Goal: Task Accomplishment & Management: Manage account settings

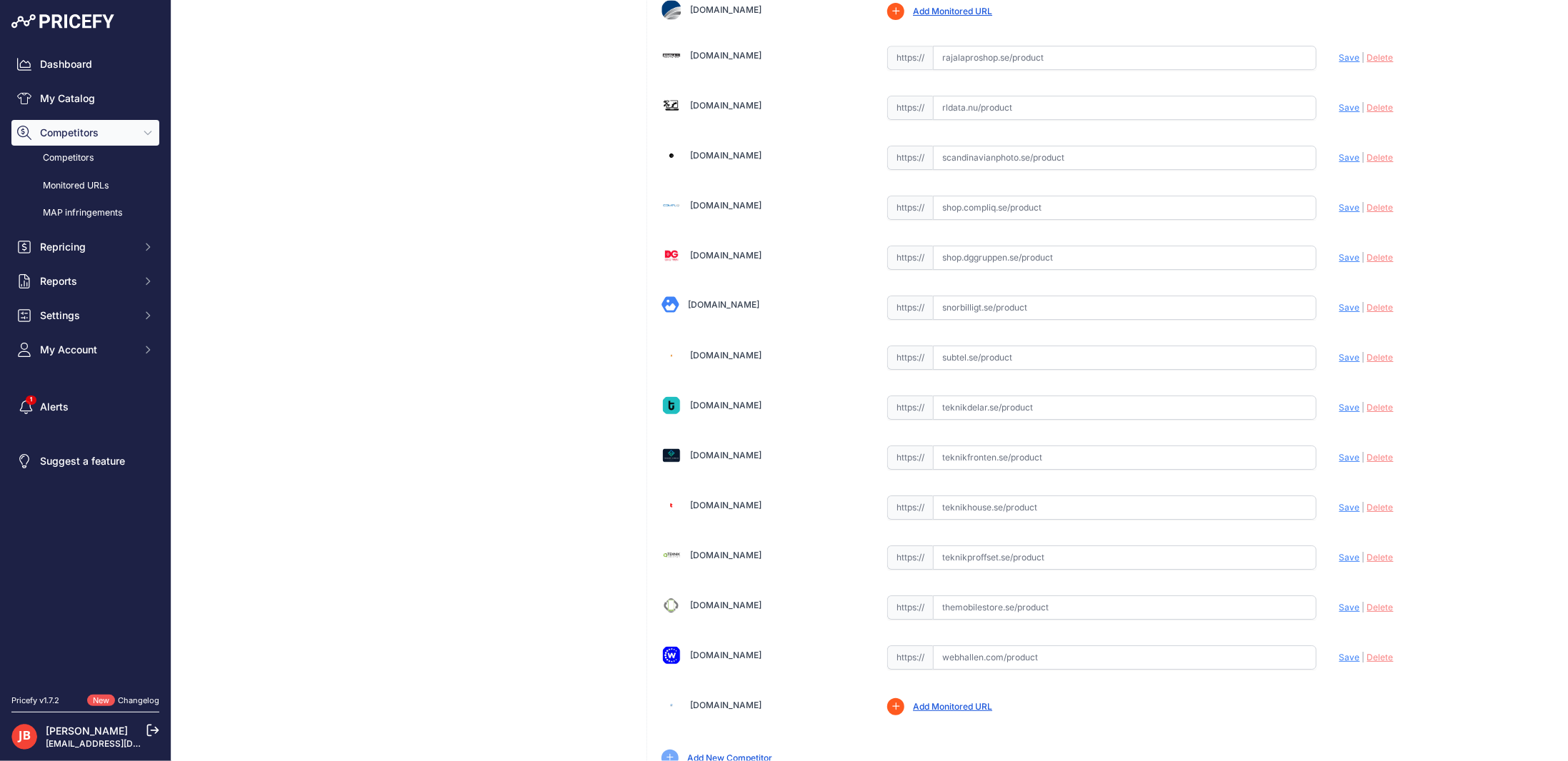
scroll to position [3132, 0]
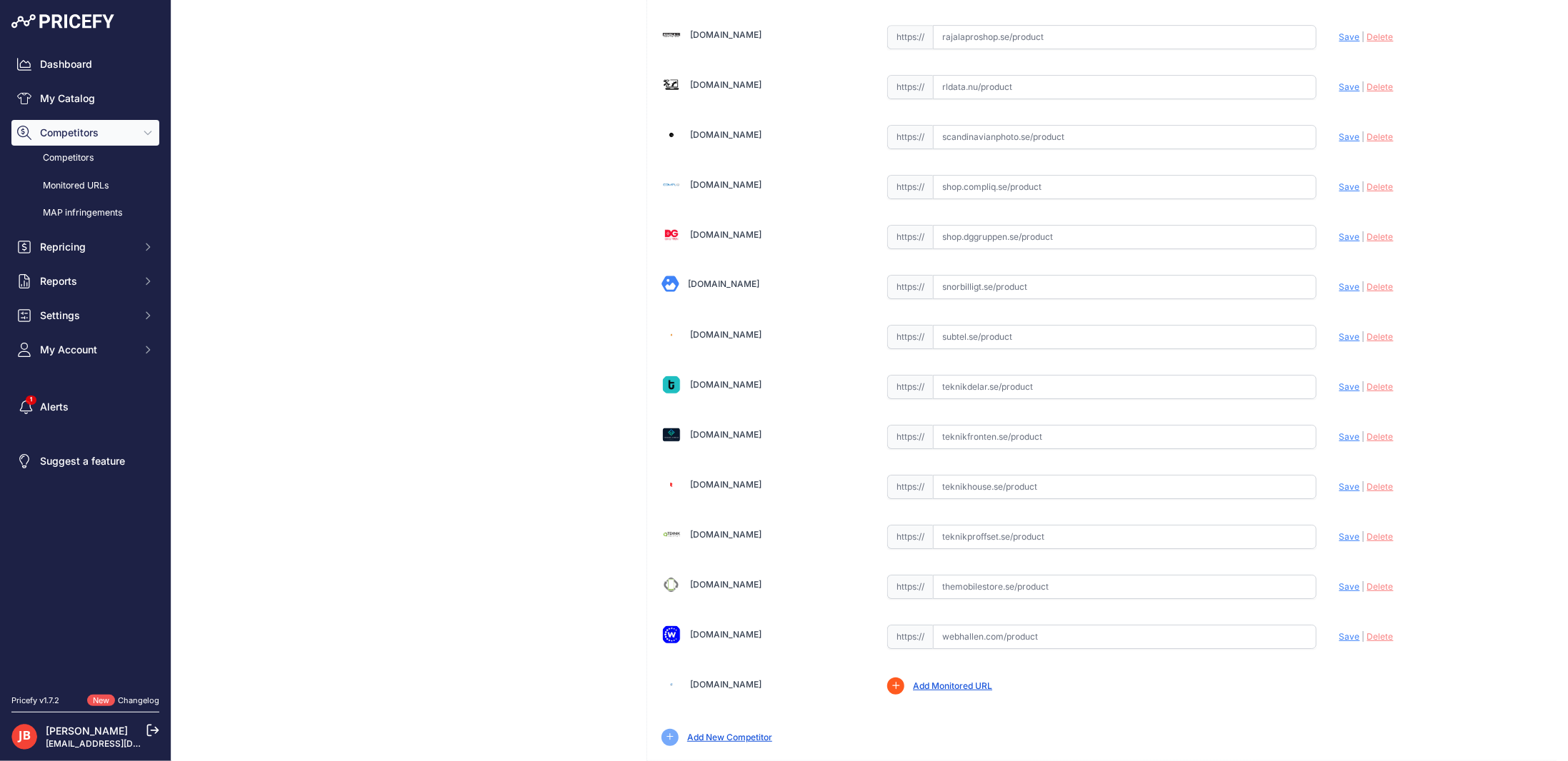
click at [959, 375] on input "text" at bounding box center [1124, 386] width 384 height 24
paste input "https://www.teknikdelar.se/produkt/42t4689-lenovo,-11.1v,-3600-mah"
click at [1339, 381] on span "Save" at bounding box center [1349, 386] width 21 height 10
type input "https://www.teknikdelar.se/produkt/42t4689-lenovo,-11.1v,-3600-mah?prirule_jdsn…"
click at [68, 88] on link "My Catalog" at bounding box center [85, 98] width 148 height 25
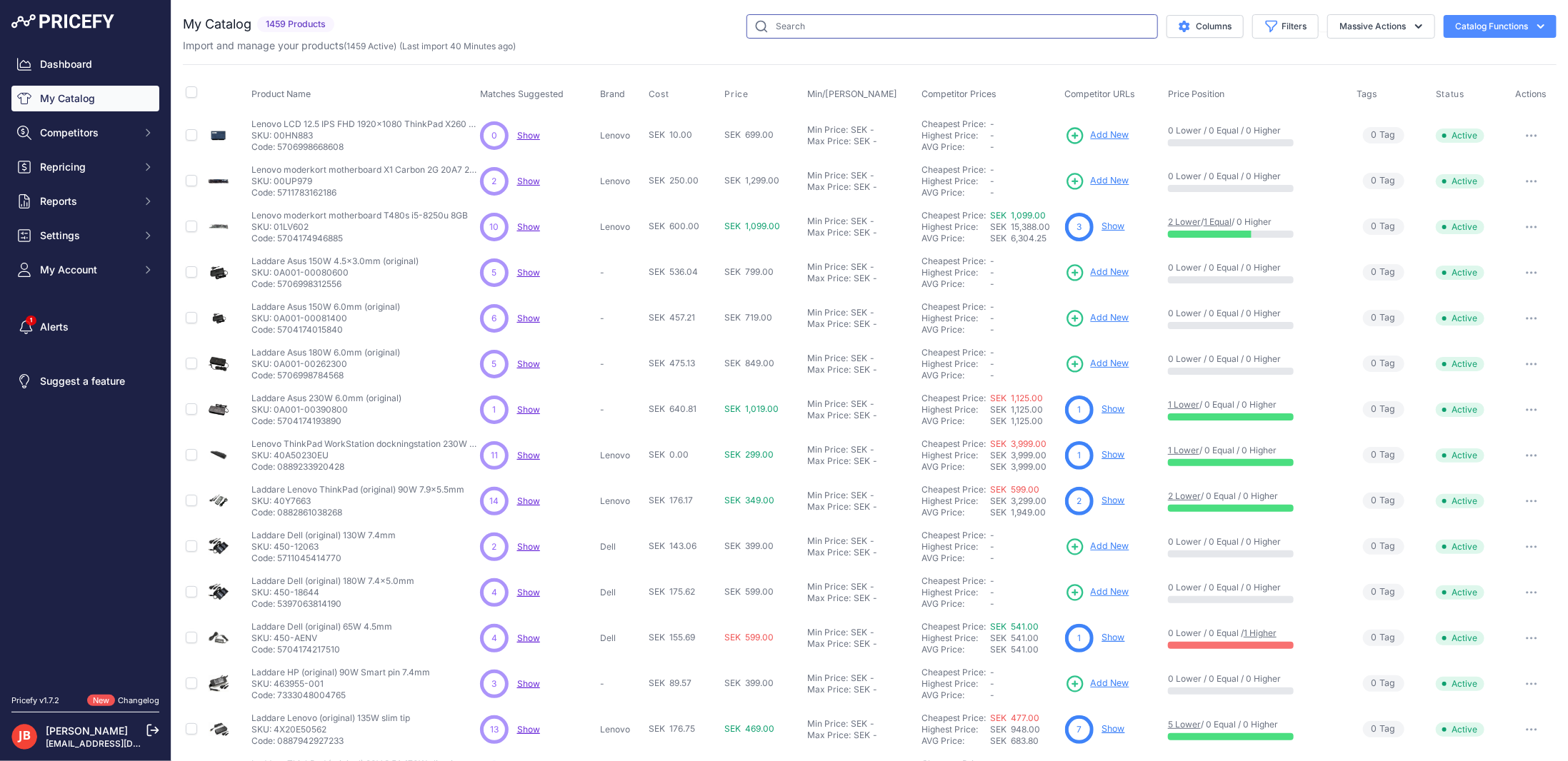
click at [829, 25] on input "text" at bounding box center [951, 26] width 411 height 24
paste input "YCN1008"
type input "YCN1008"
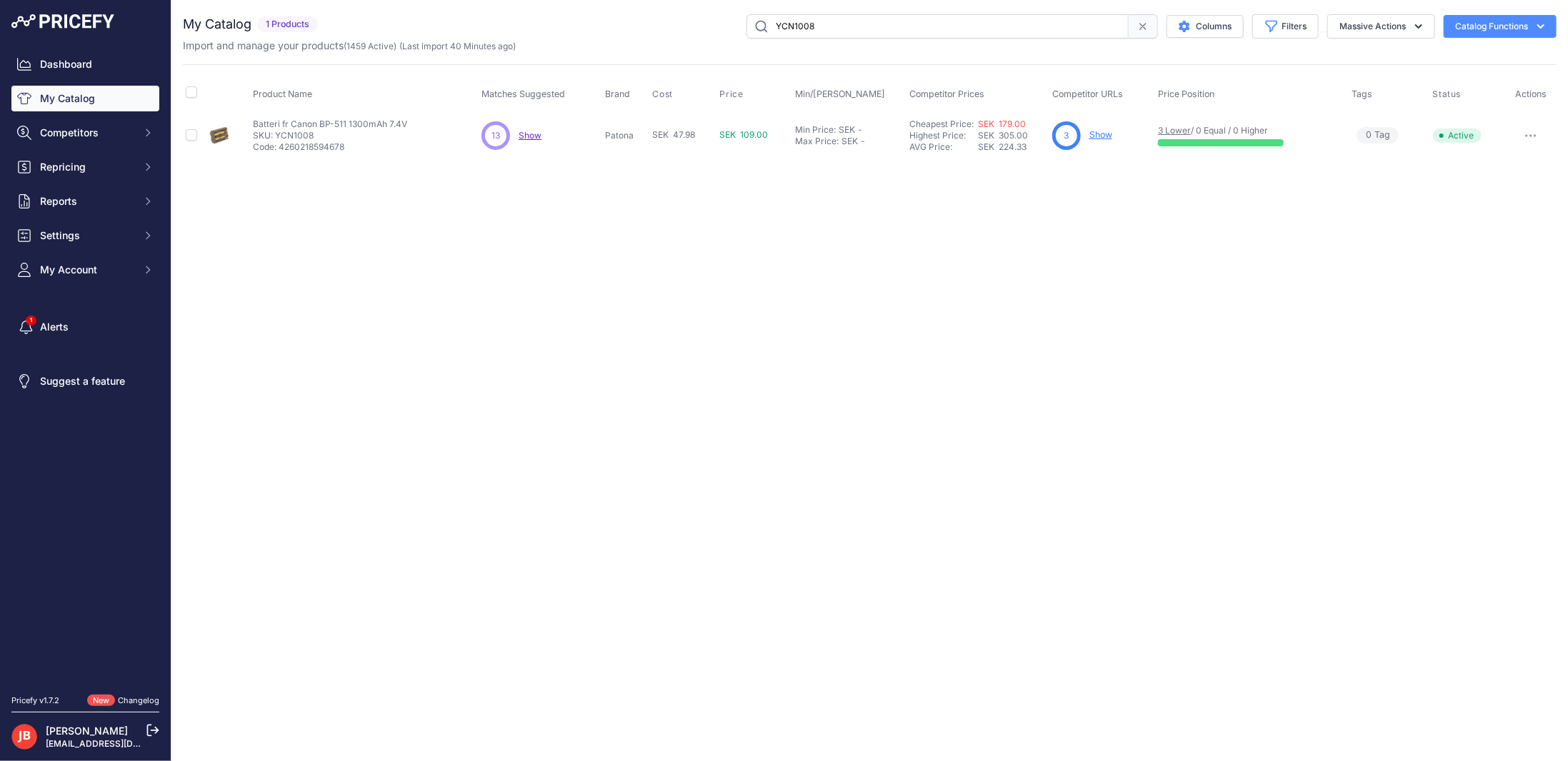
click at [1106, 135] on link "Show" at bounding box center [1101, 135] width 23 height 10
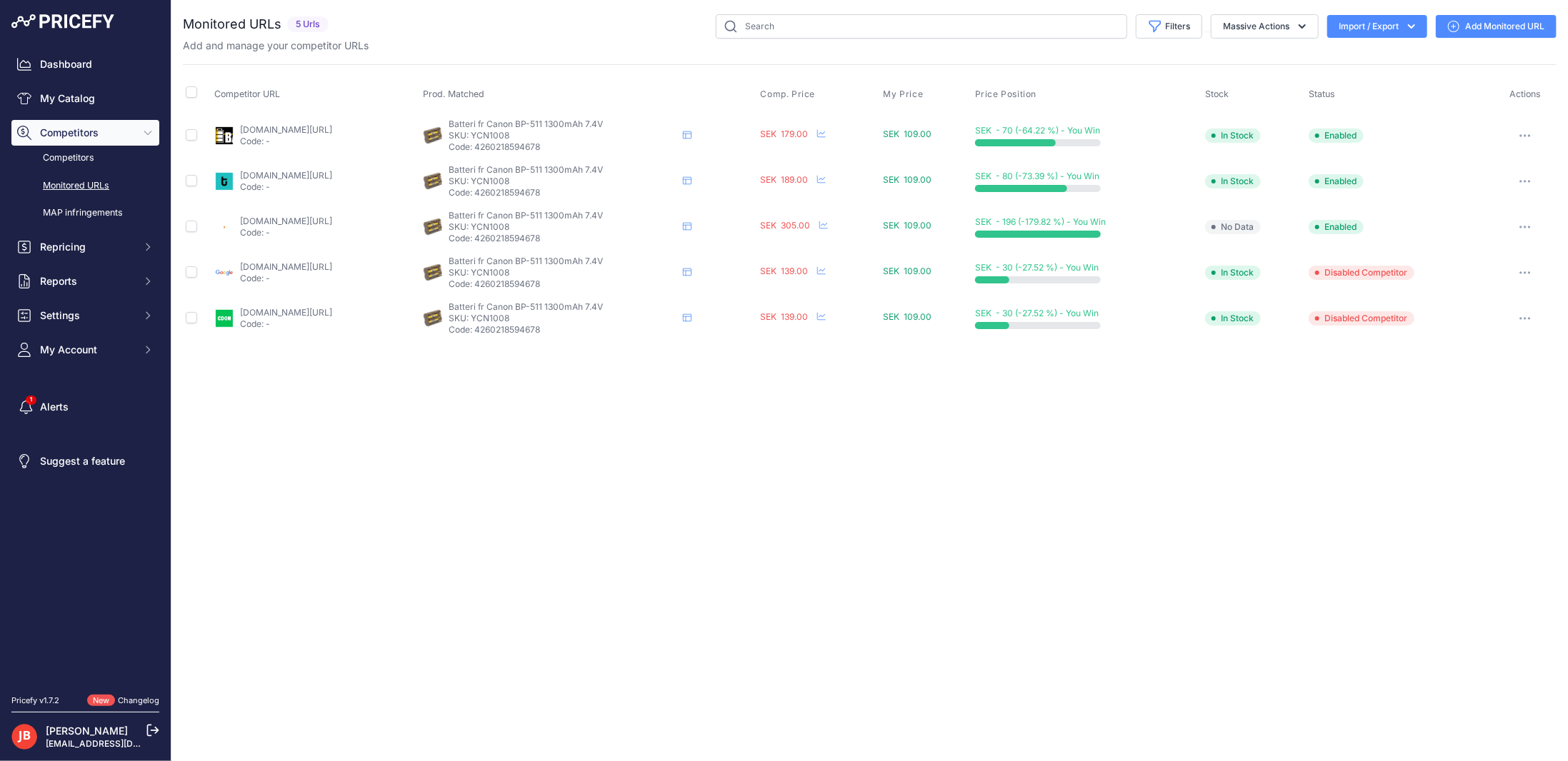
click at [1466, 26] on link "Add Monitored URL" at bounding box center [1495, 26] width 121 height 23
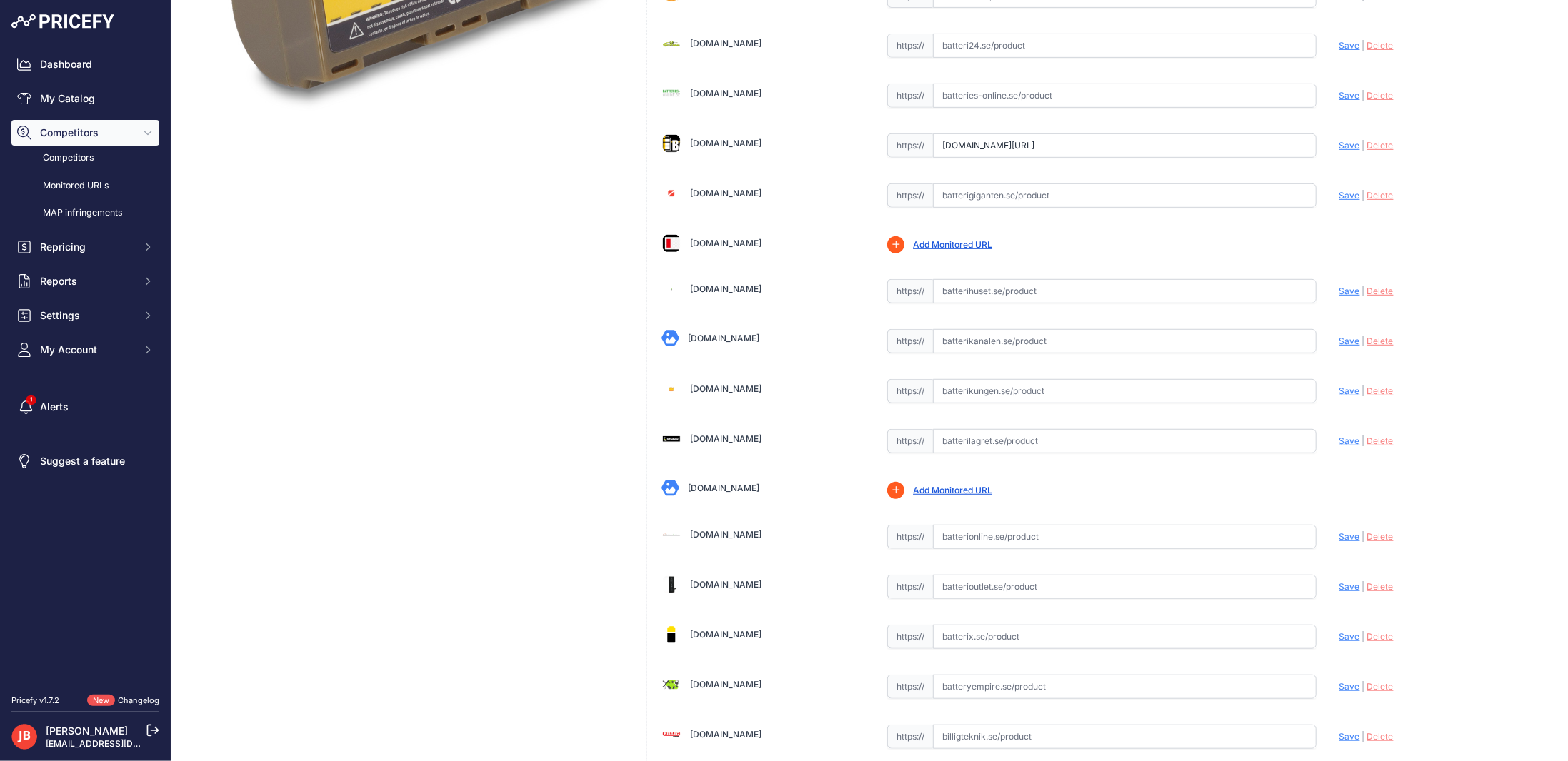
scroll to position [428, 0]
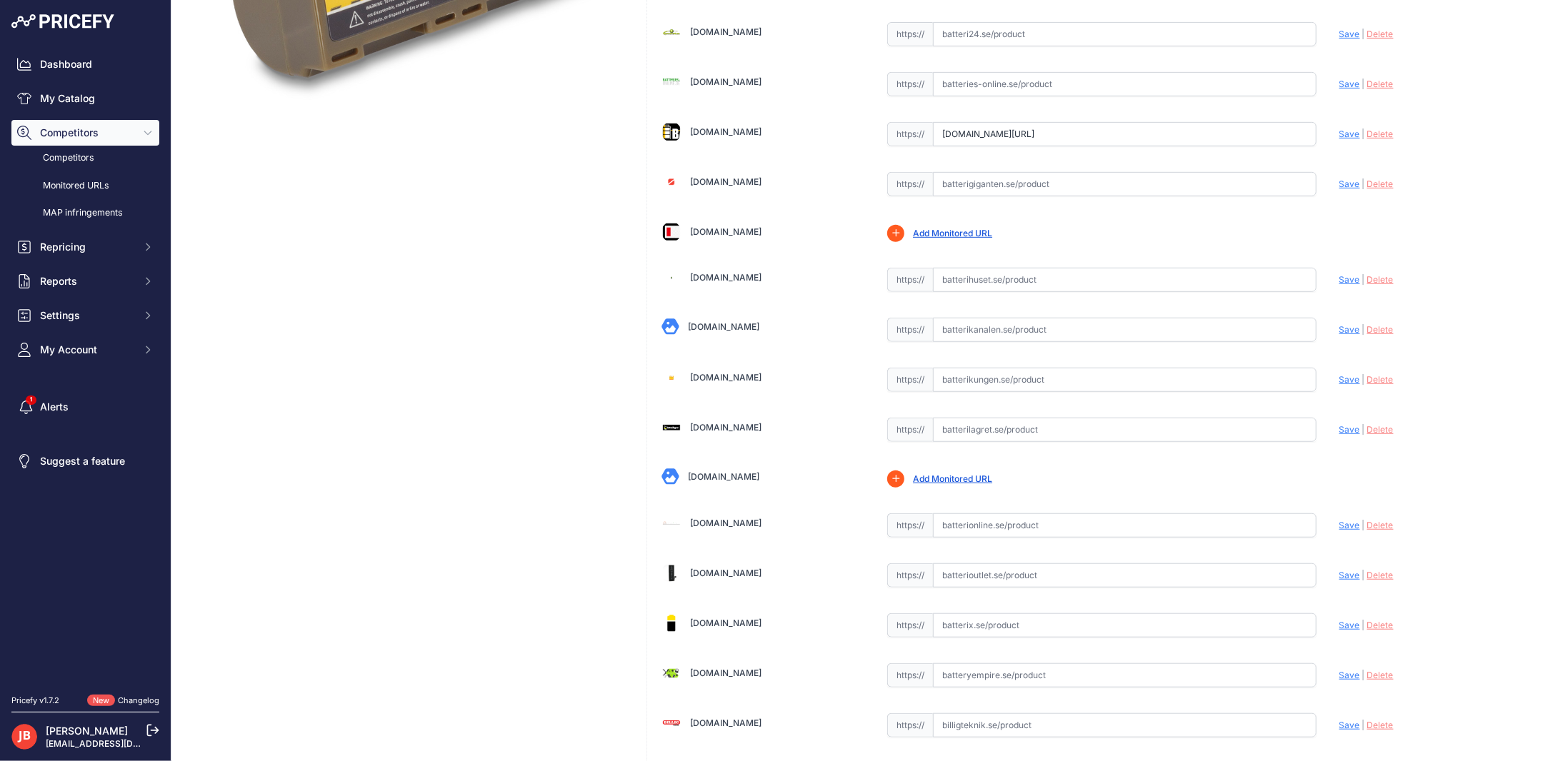
click at [972, 369] on input "text" at bounding box center [1124, 380] width 384 height 24
paste input "https://www.batterikungen.se/batteri/kamera-batterier/canon/batteri-till-canon-…"
click at [1339, 375] on span "Save" at bounding box center [1349, 380] width 21 height 10
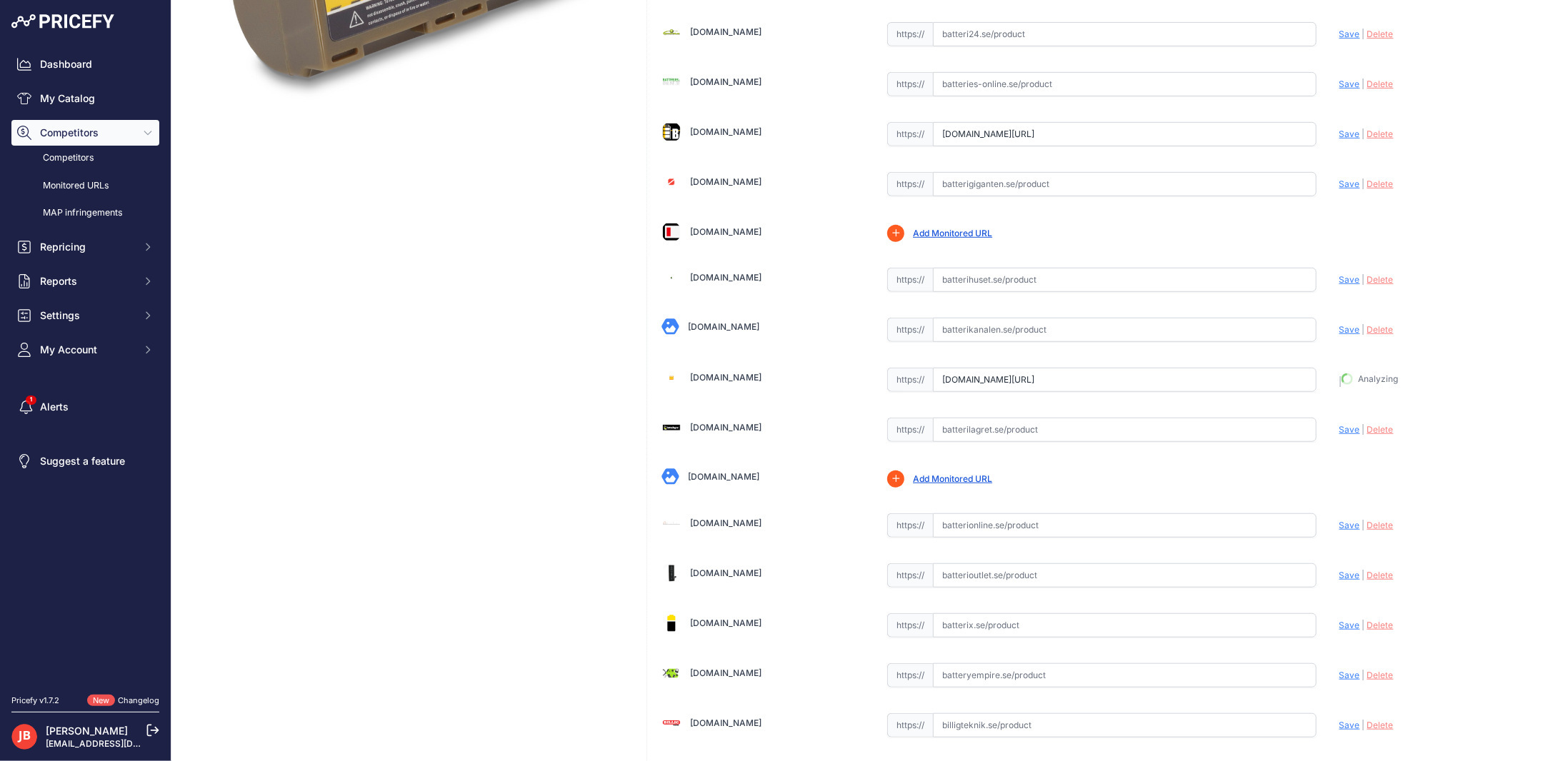
type input "https://www.batterikungen.se/batteri/kamera-batterier/canon/batteri-till-canon-…"
click at [82, 100] on link "My Catalog" at bounding box center [85, 98] width 148 height 25
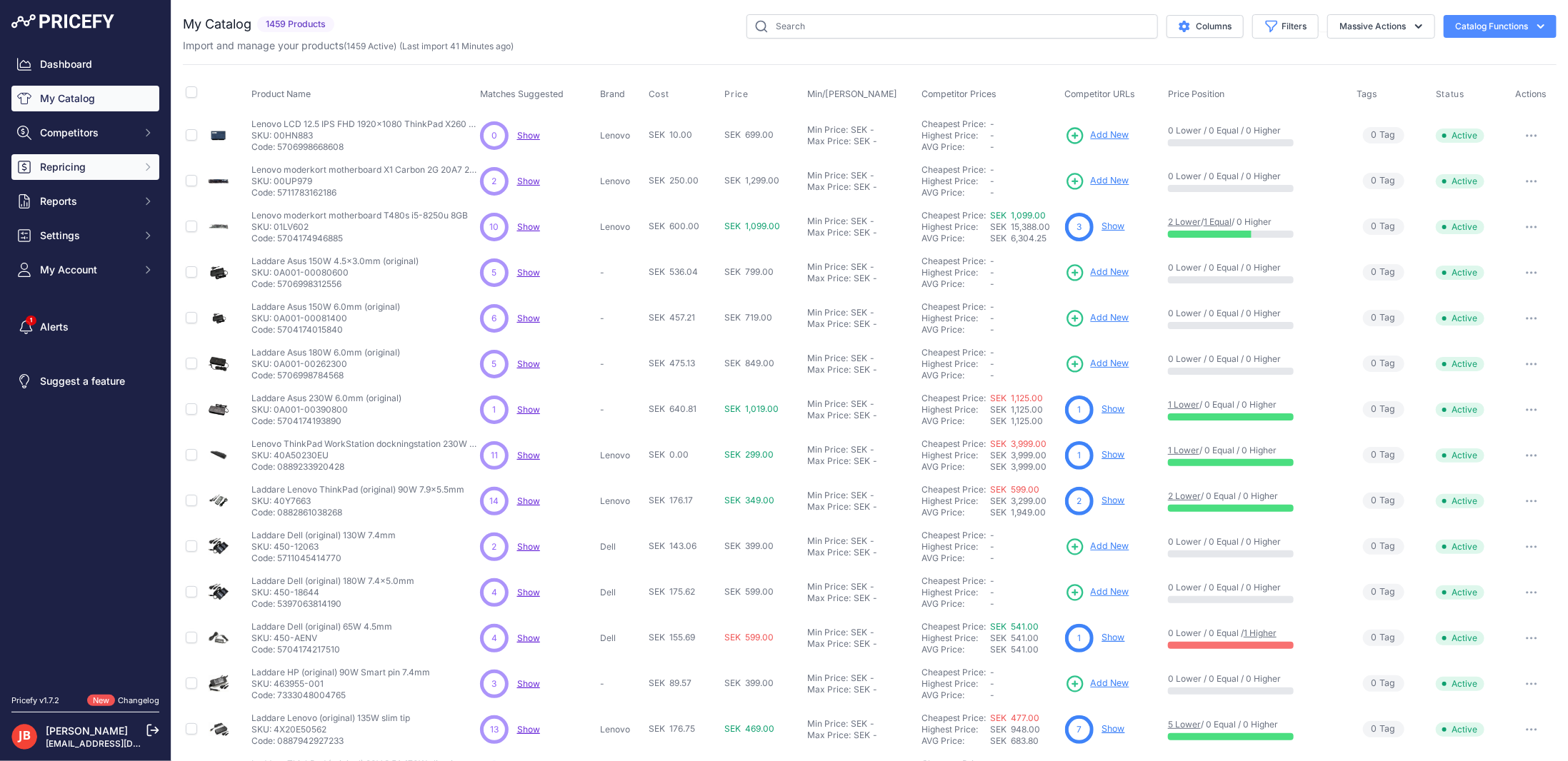
click at [96, 165] on span "Repricing" at bounding box center [86, 167] width 94 height 14
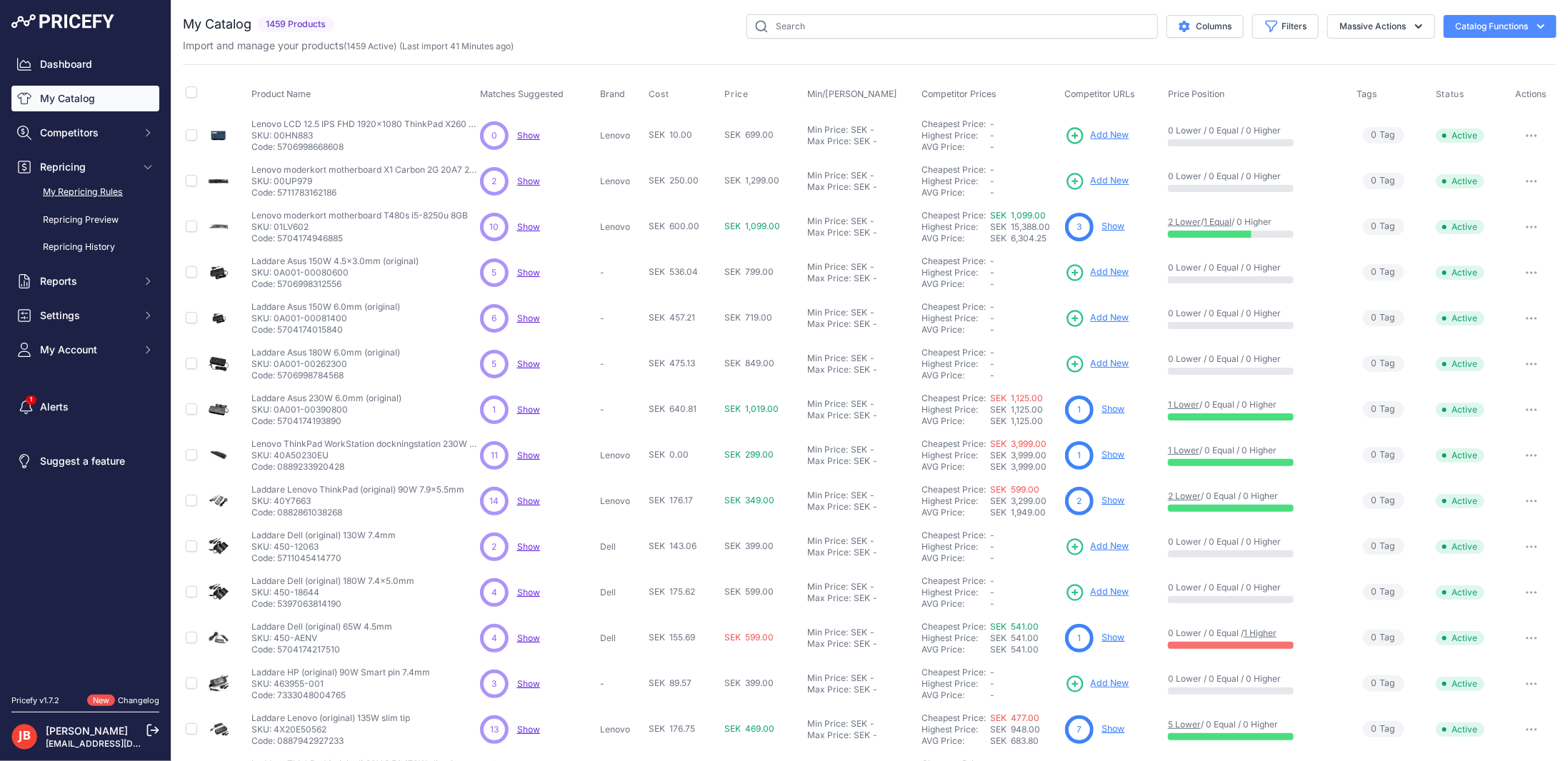
click at [91, 200] on link "My Repricing Rules" at bounding box center [85, 192] width 148 height 25
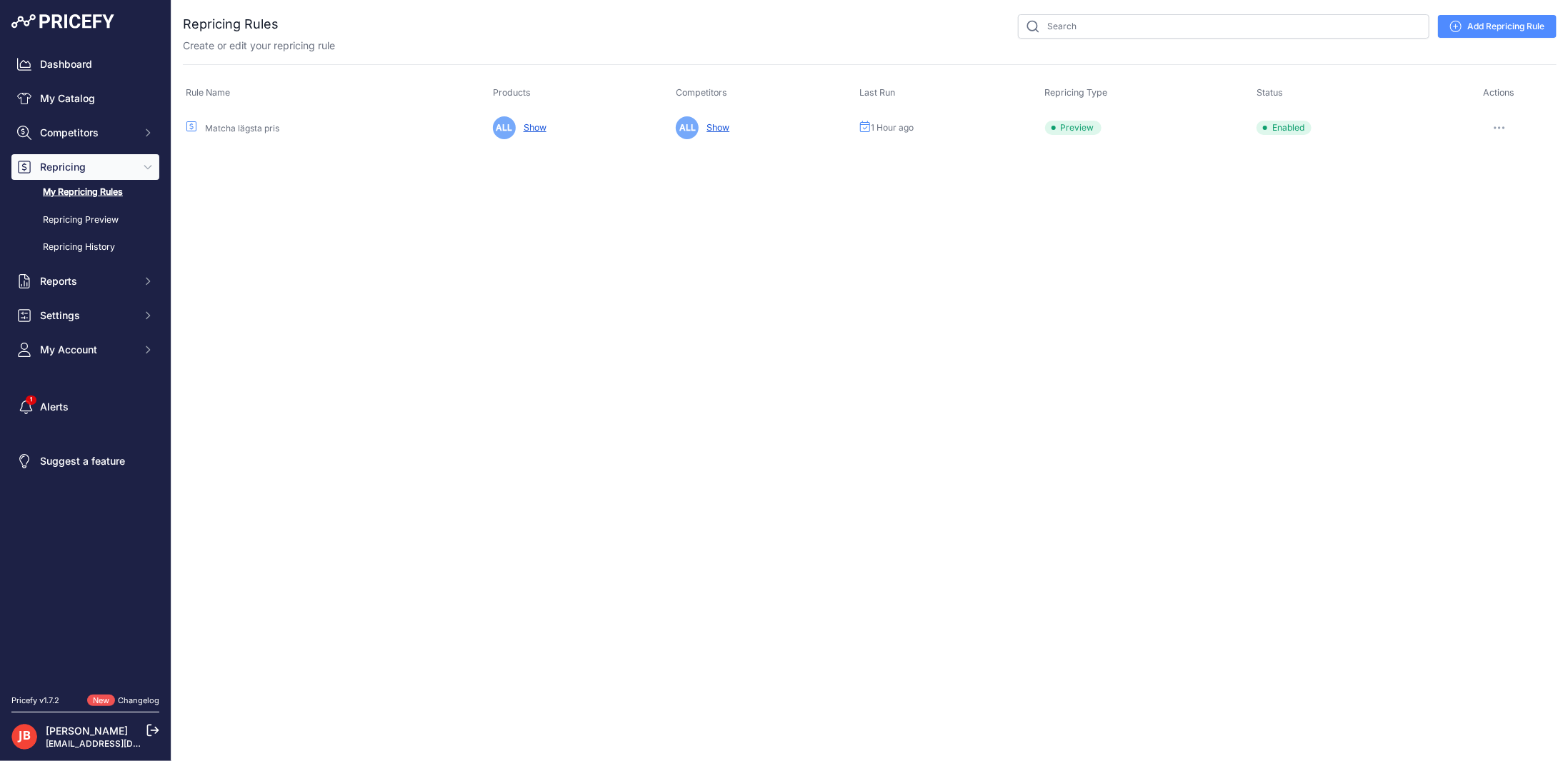
click at [1501, 122] on button "button" at bounding box center [1499, 127] width 28 height 20
click at [1490, 160] on link "Edit" at bounding box center [1507, 157] width 91 height 23
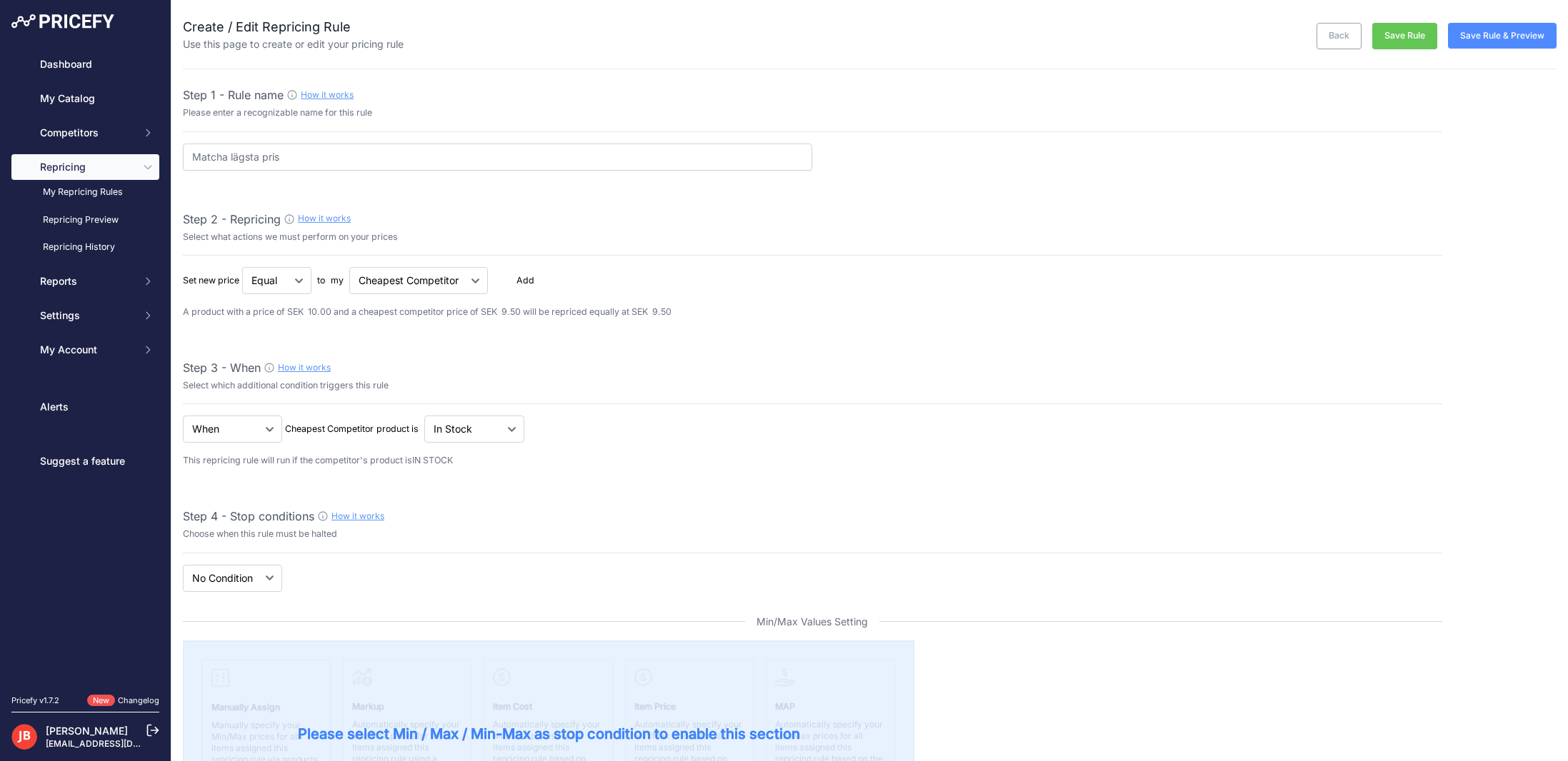
select select "7"
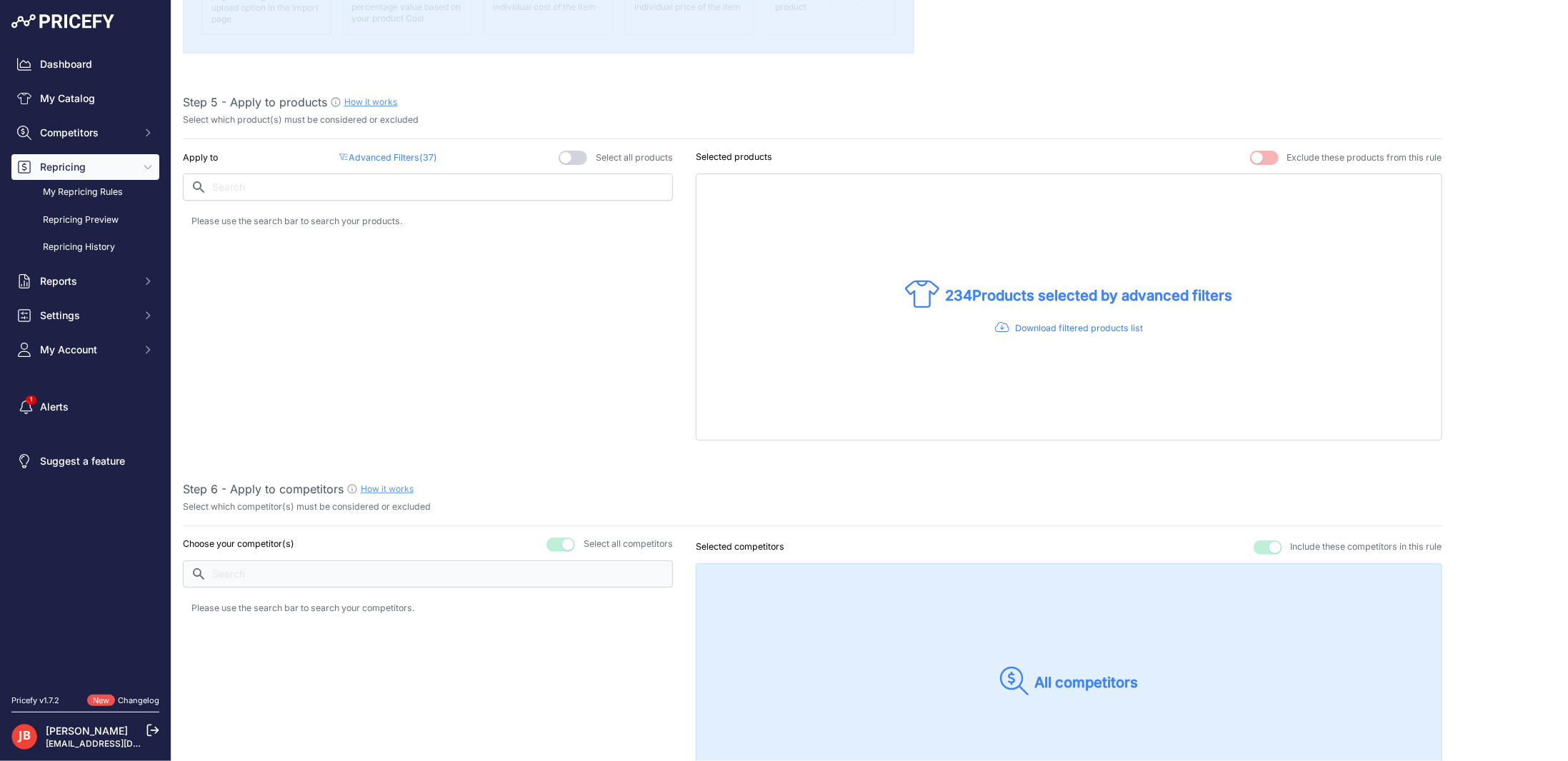
scroll to position [714, 0]
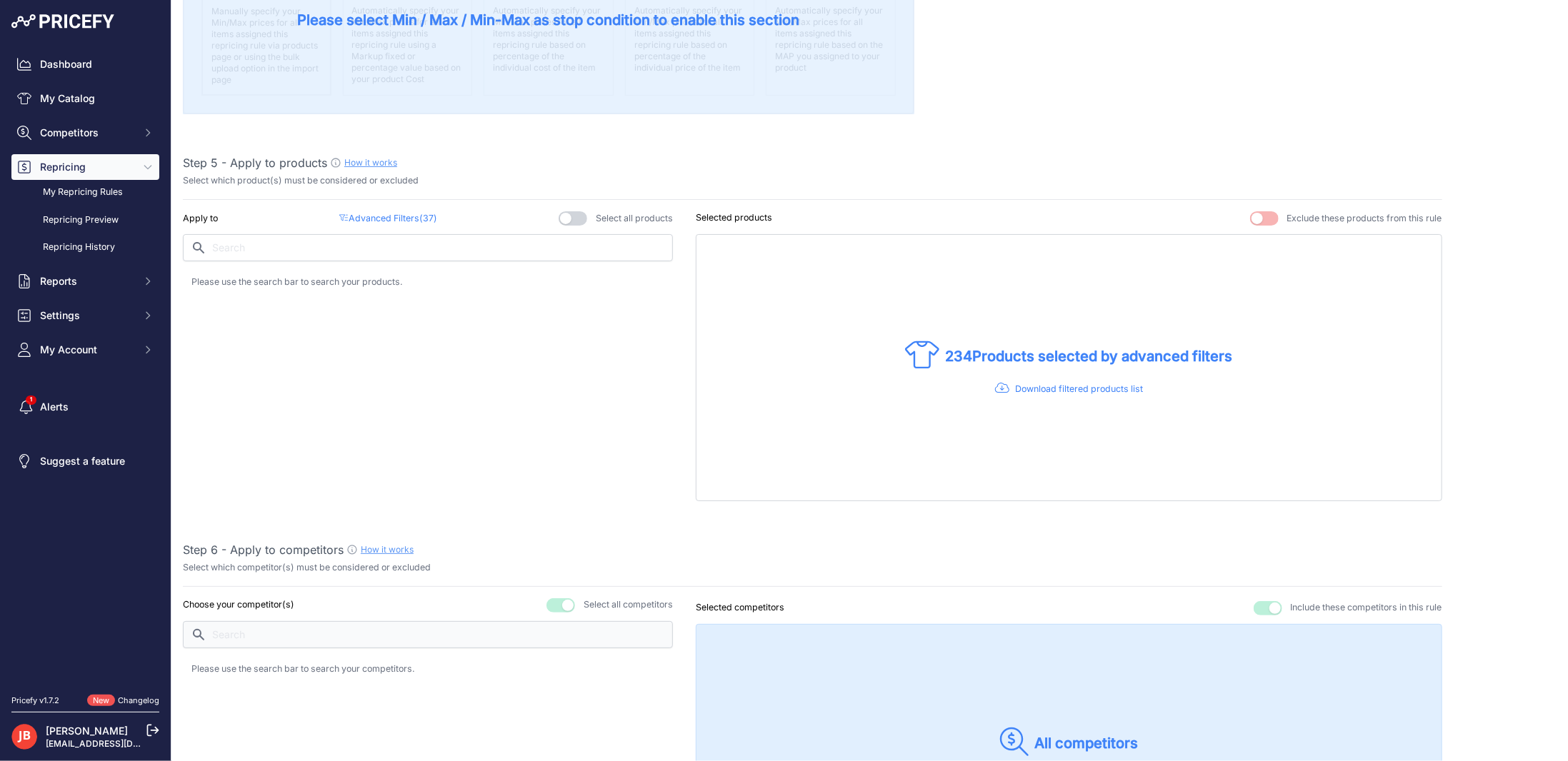
click at [391, 213] on p "Advanced Filters ( 37 )" at bounding box center [388, 219] width 97 height 13
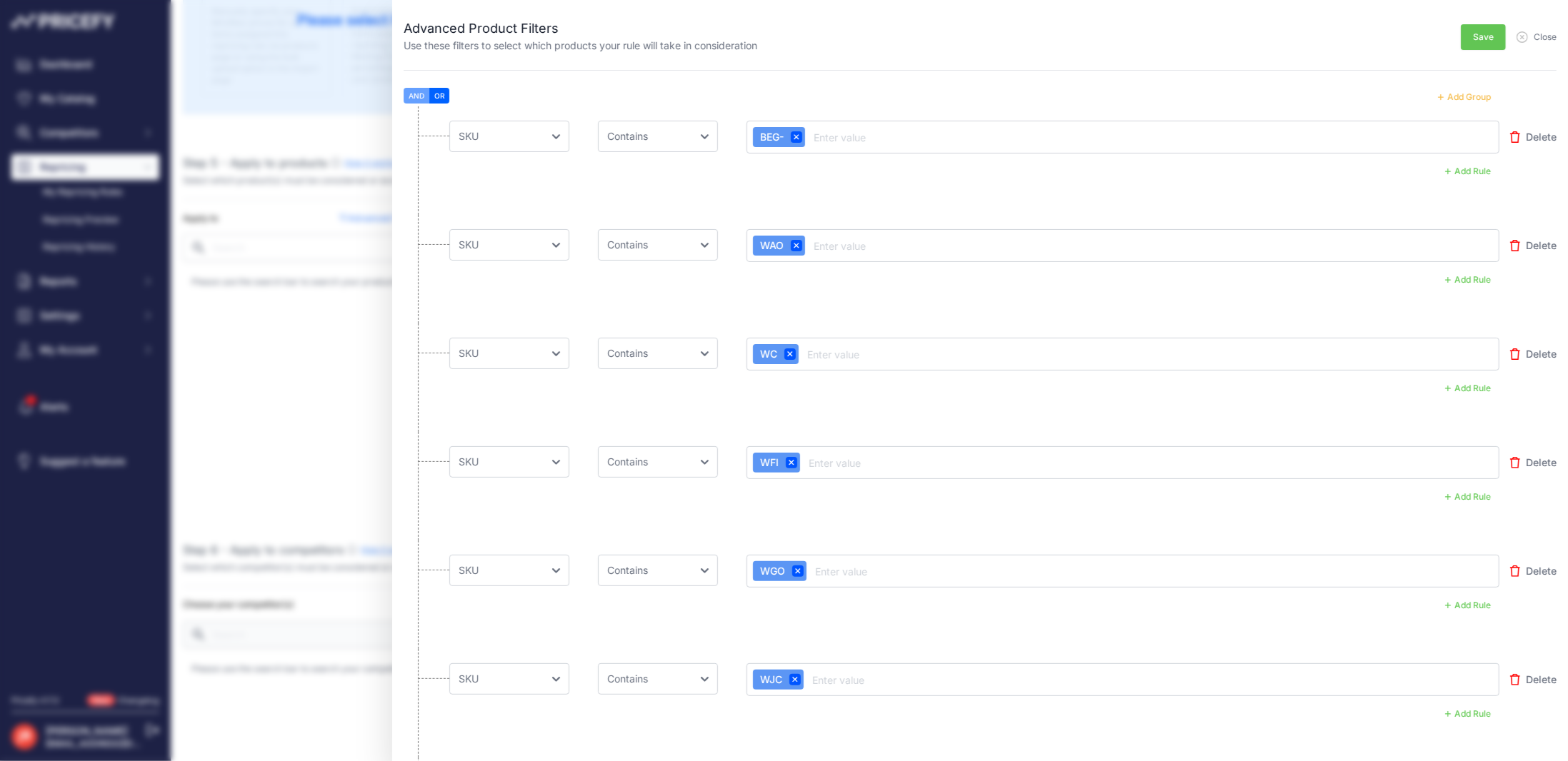
click at [1456, 99] on button "Add Group" at bounding box center [1464, 97] width 70 height 19
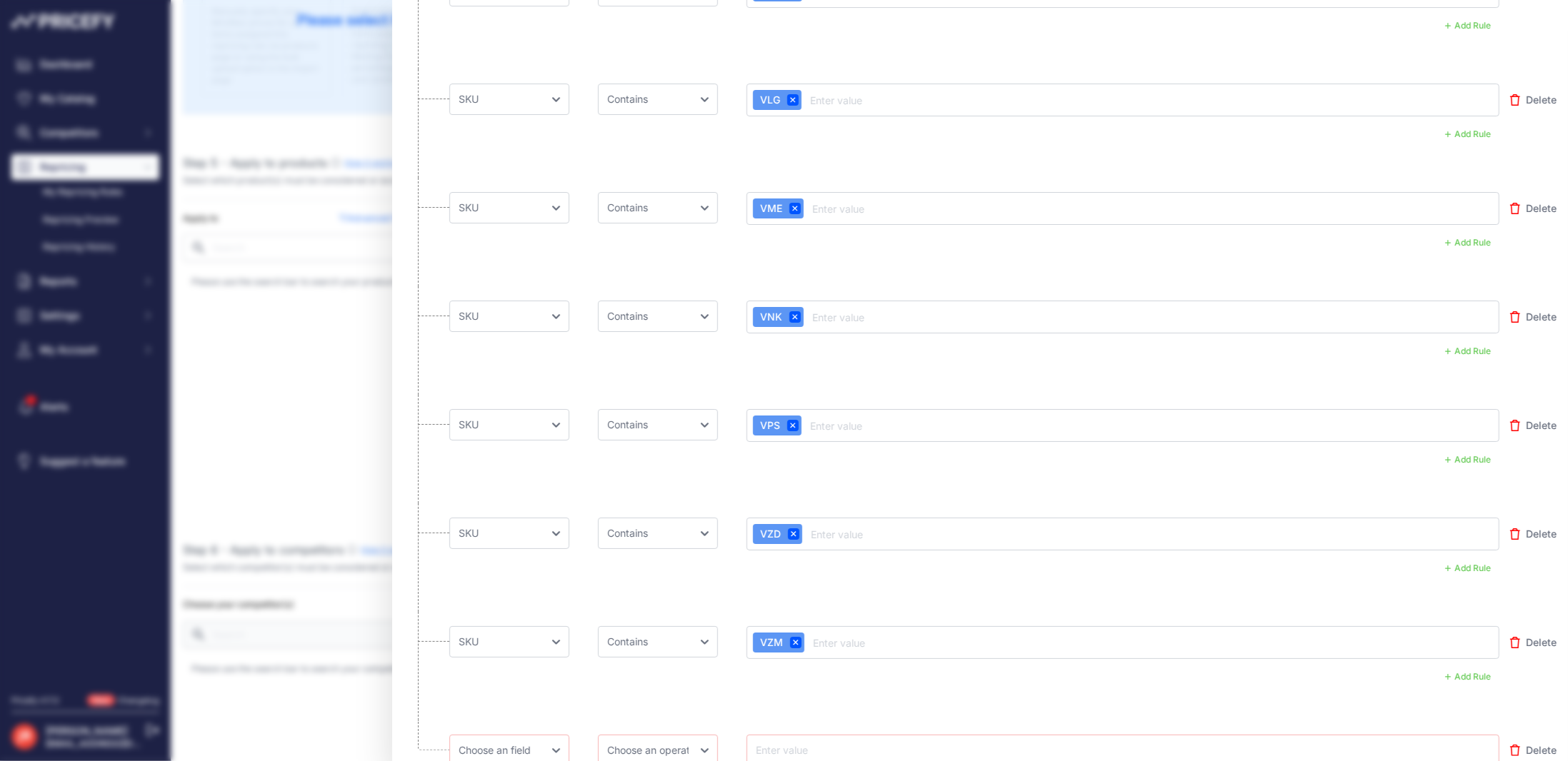
scroll to position [3768, 0]
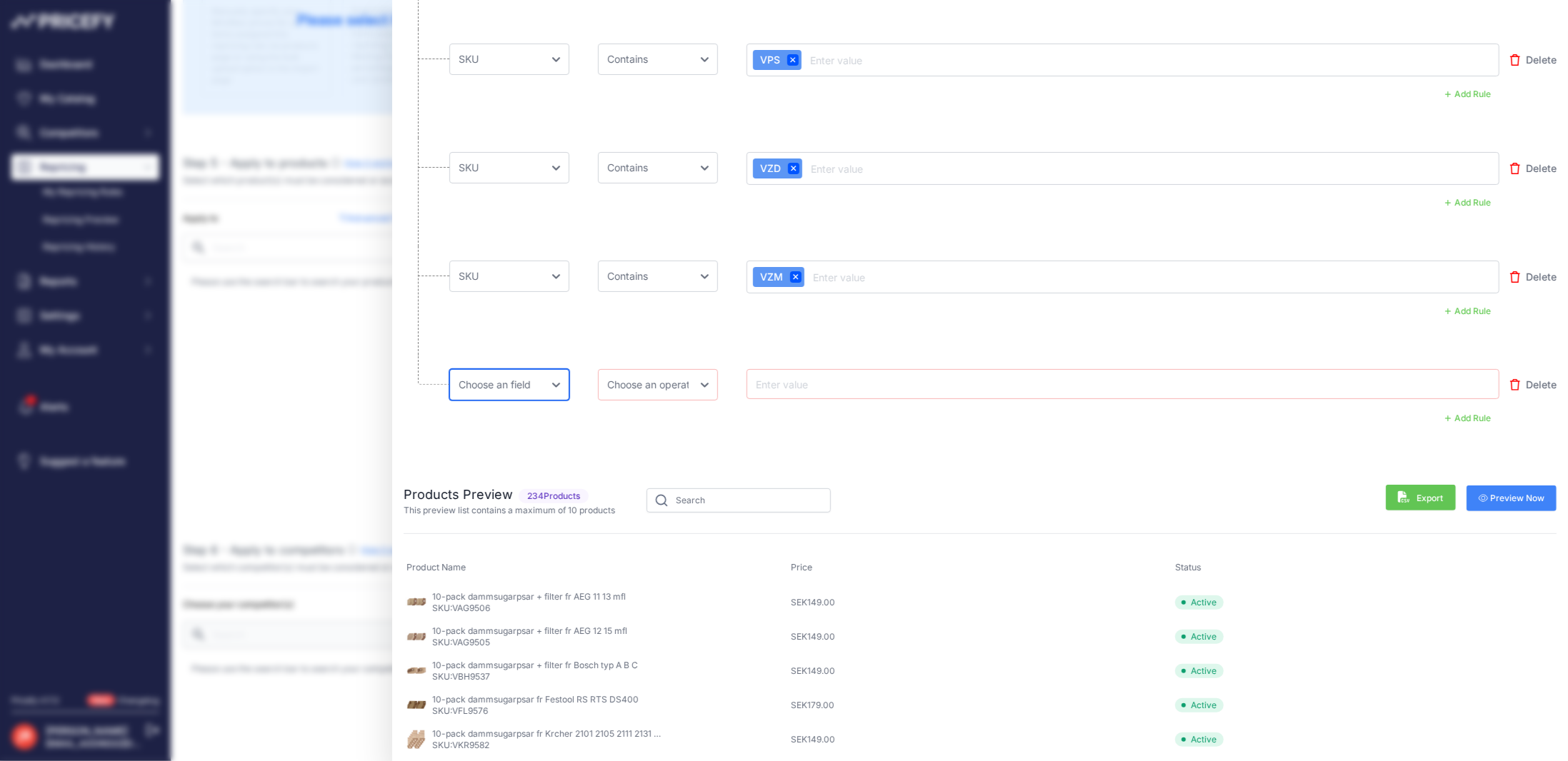
click at [493, 369] on select "Choose an field Name Price Cost MAP Brand Min Price Max Price SKU GTIN/EAN/ASIN…" at bounding box center [509, 385] width 120 height 31
select select "mp.sku"
click at [449, 369] on select "Choose an field Name Price Cost MAP Brand Min Price Max Price SKU GTIN/EAN/ASIN…" at bounding box center [509, 385] width 120 height 31
click at [684, 369] on select "Choose an operator Equal Not Equal In Not In Less Less or Equal Greater Greater…" at bounding box center [658, 385] width 120 height 31
select select "contains"
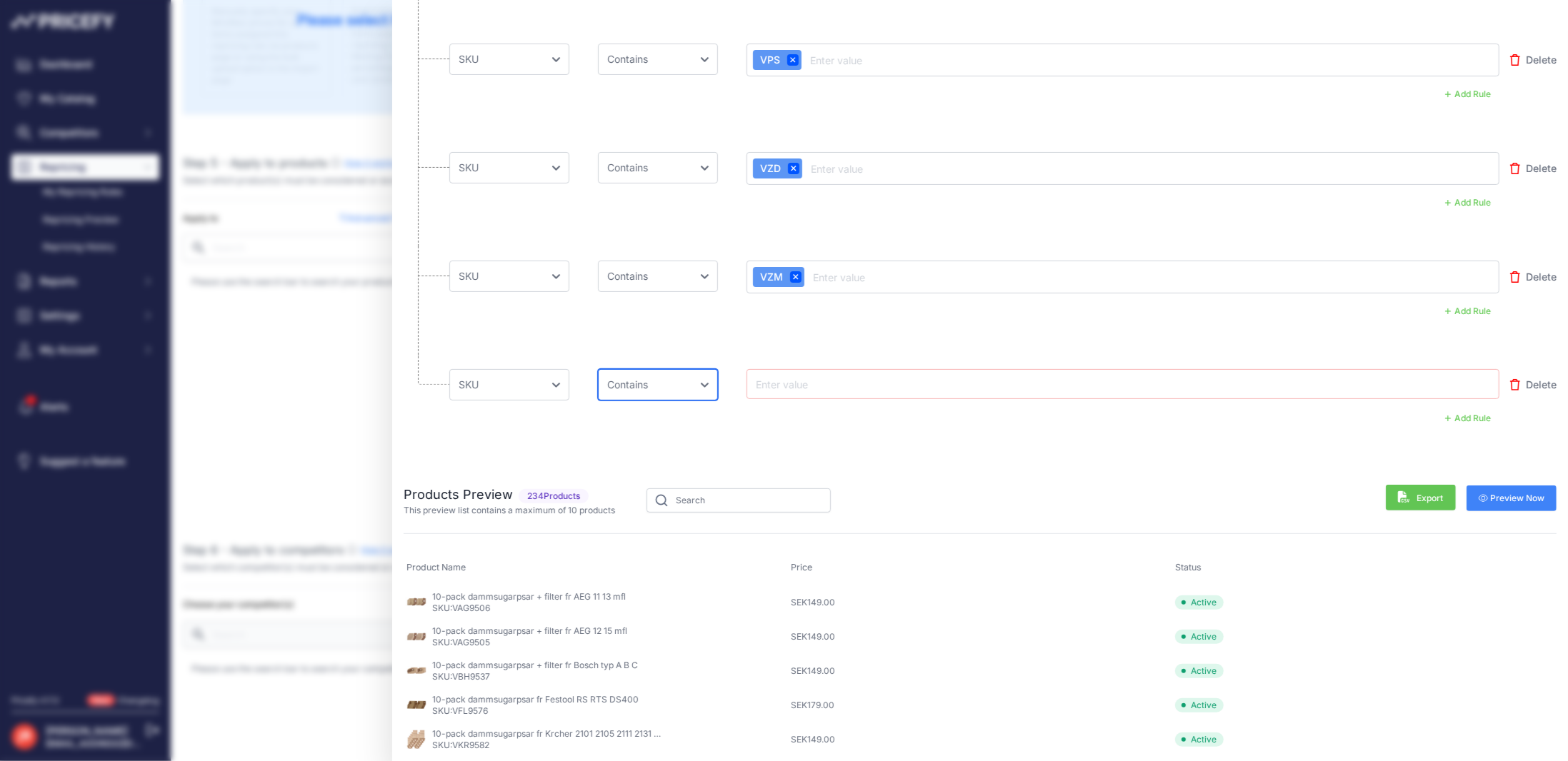
click at [598, 369] on select "Choose an operator Equal Not Equal In Not In Less Less or Equal Greater Greater…" at bounding box center [658, 385] width 120 height 31
click at [845, 375] on input "text" at bounding box center [810, 383] width 115 height 17
type input "USd"
click at [790, 383] on icon at bounding box center [793, 386] width 6 height 6
click at [790, 375] on input "text" at bounding box center [810, 383] width 115 height 17
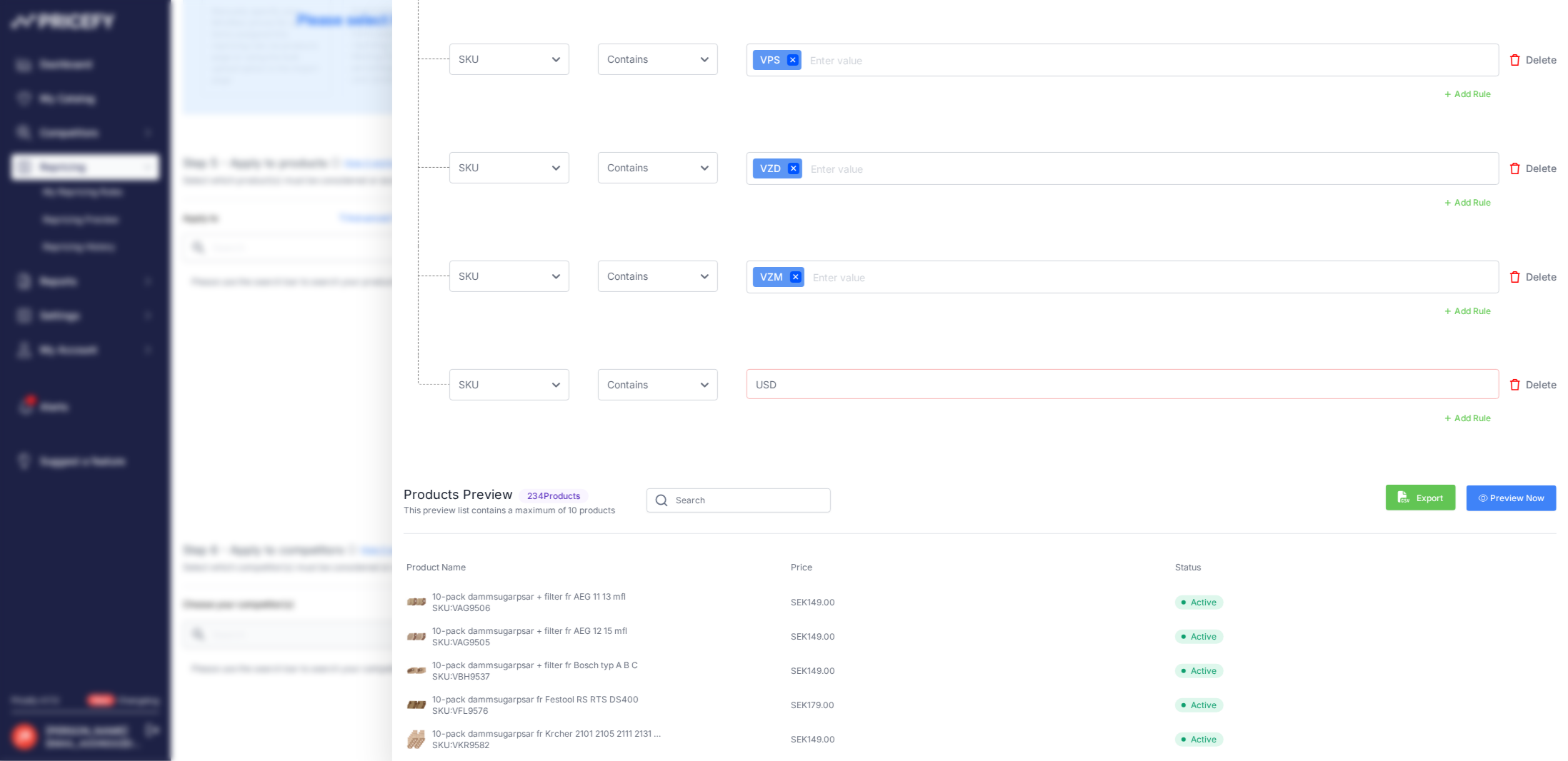
type input "USD"
click at [1516, 494] on span "Preview Now" at bounding box center [1511, 500] width 67 height 11
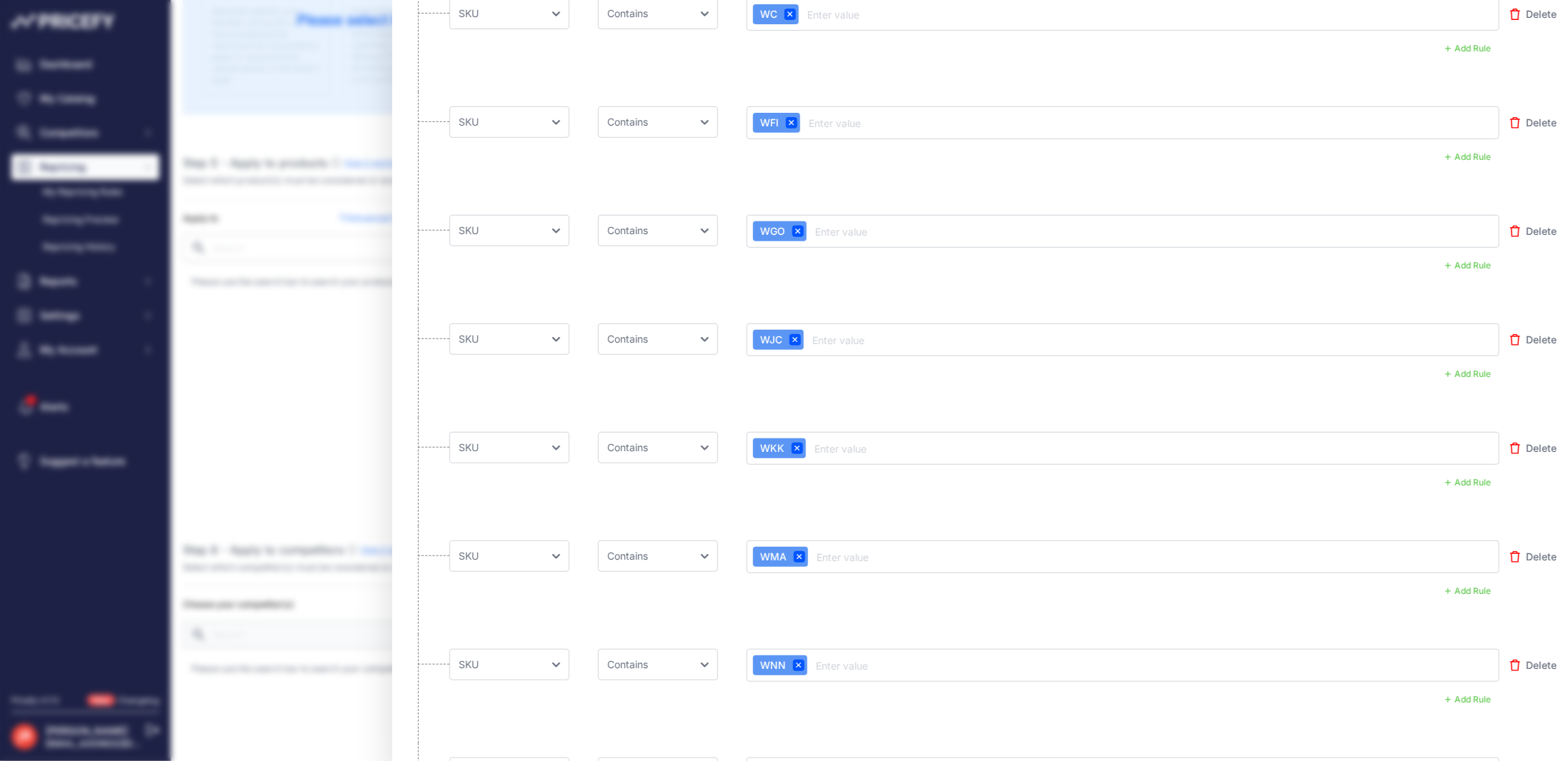
scroll to position [0, 0]
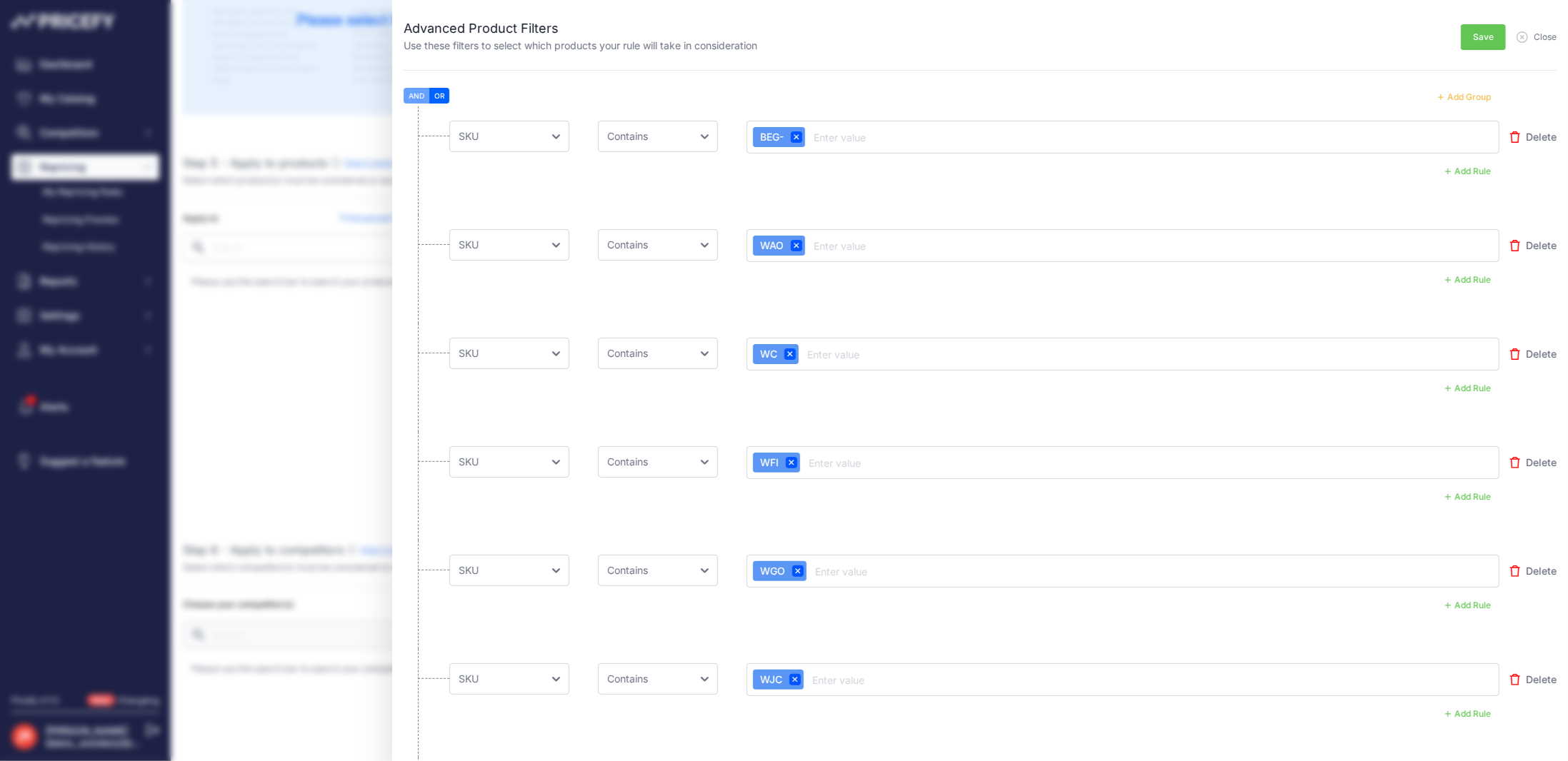
click at [1473, 42] on span "Save" at bounding box center [1483, 37] width 21 height 11
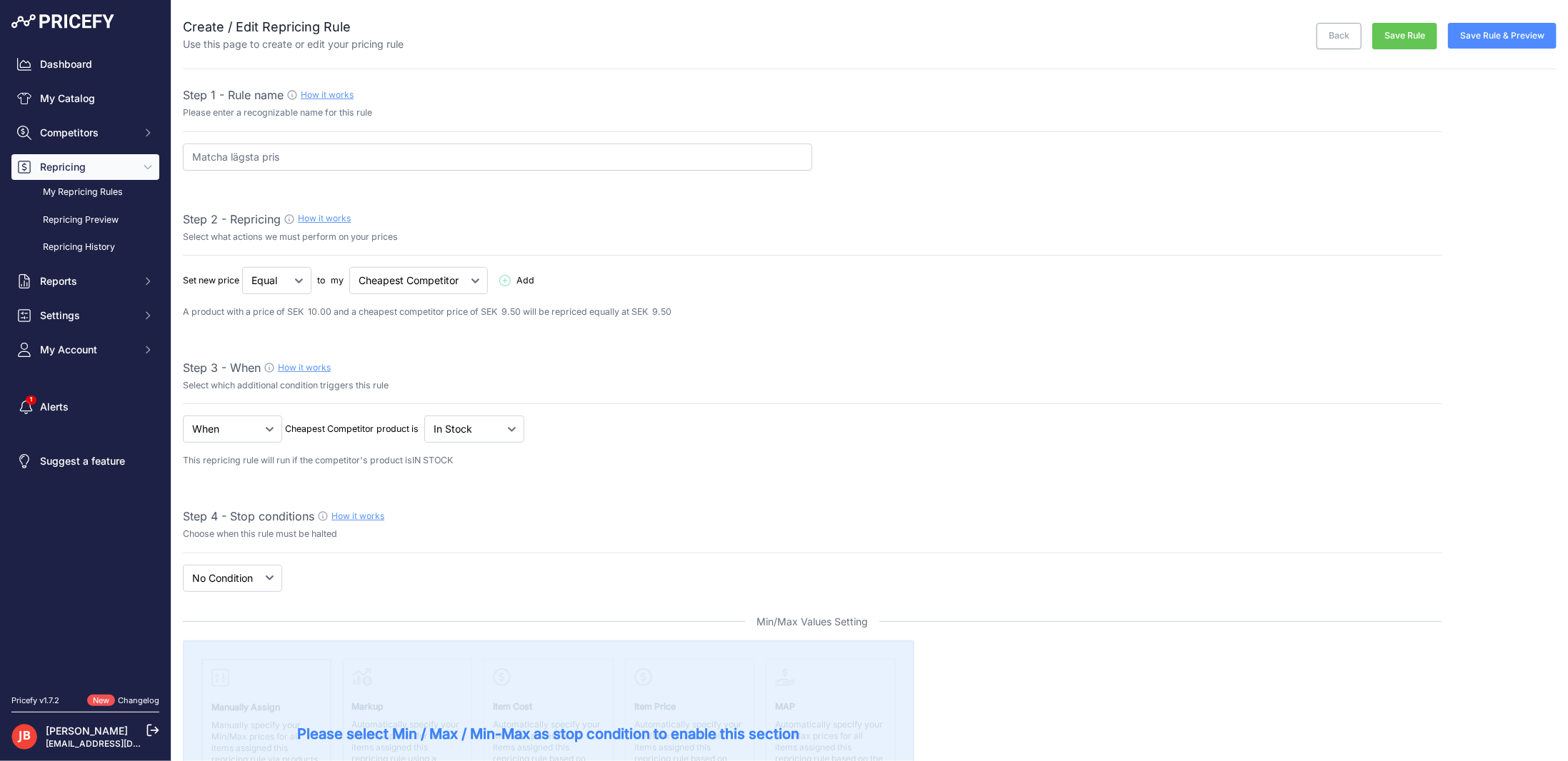
click at [1381, 39] on button "Save Rule" at bounding box center [1404, 36] width 65 height 26
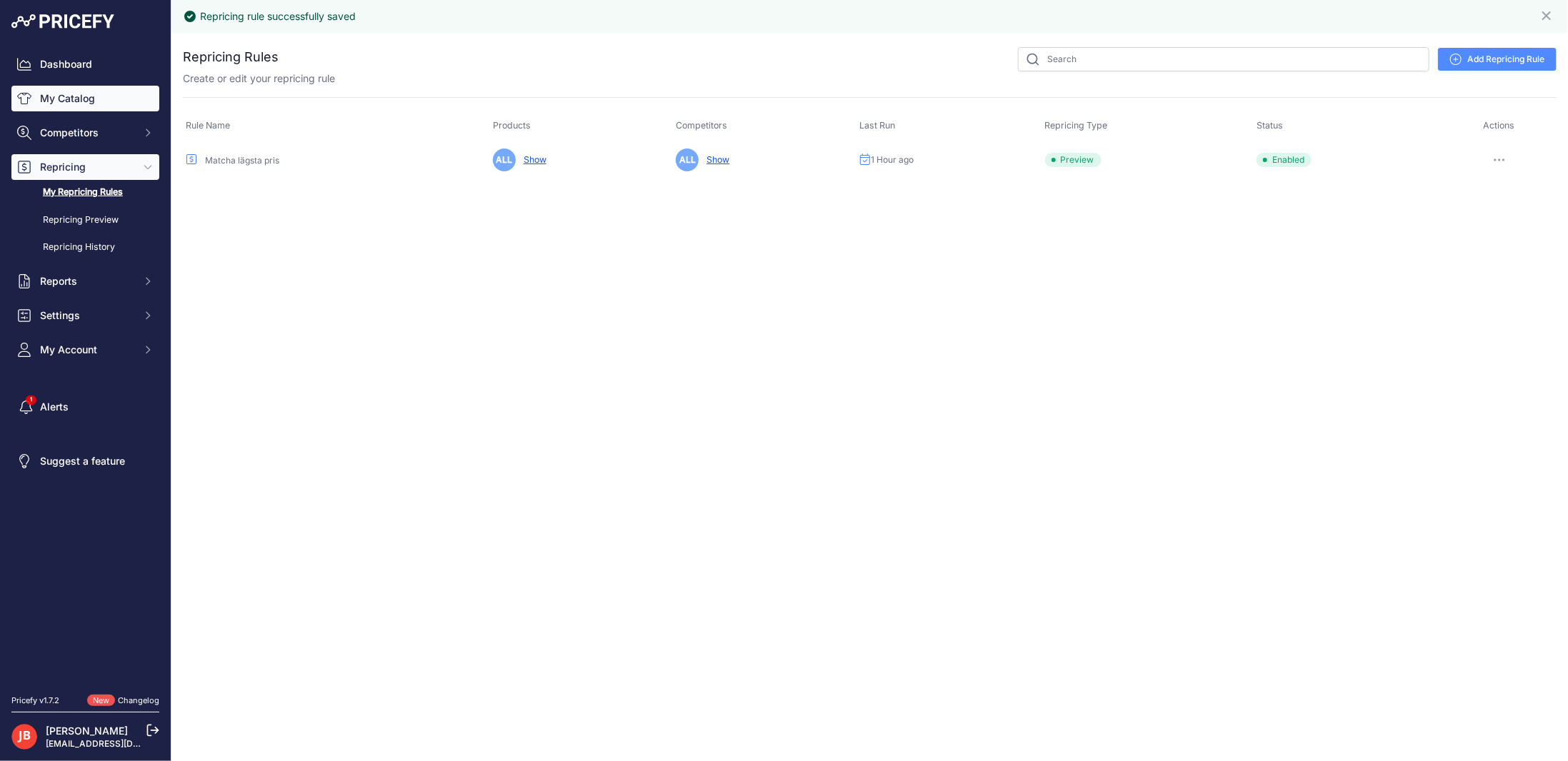
click at [53, 99] on link "My Catalog" at bounding box center [85, 98] width 148 height 25
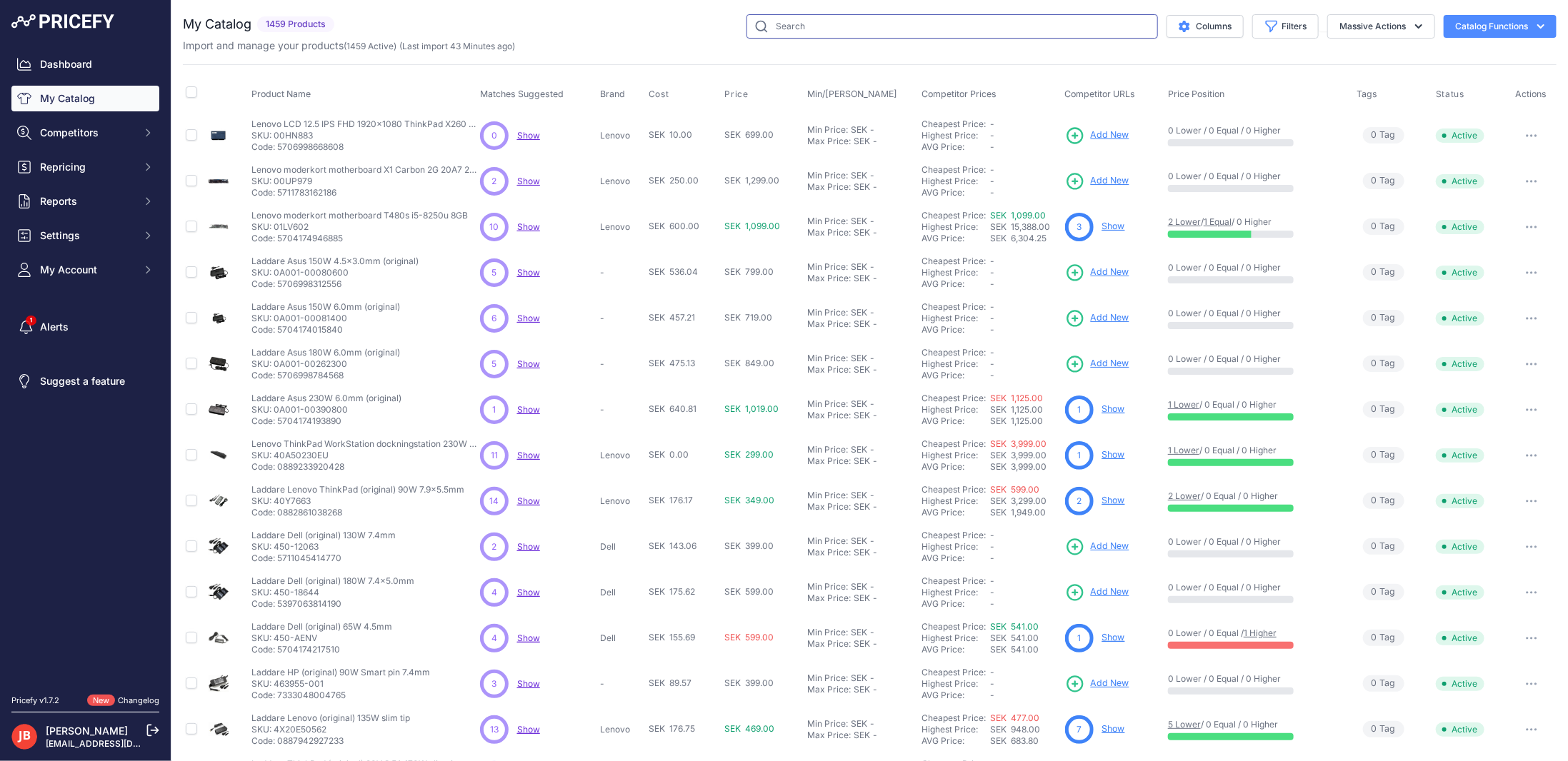
click at [887, 17] on input "text" at bounding box center [951, 26] width 411 height 24
paste input "XLG3093"
type input "XLG3093"
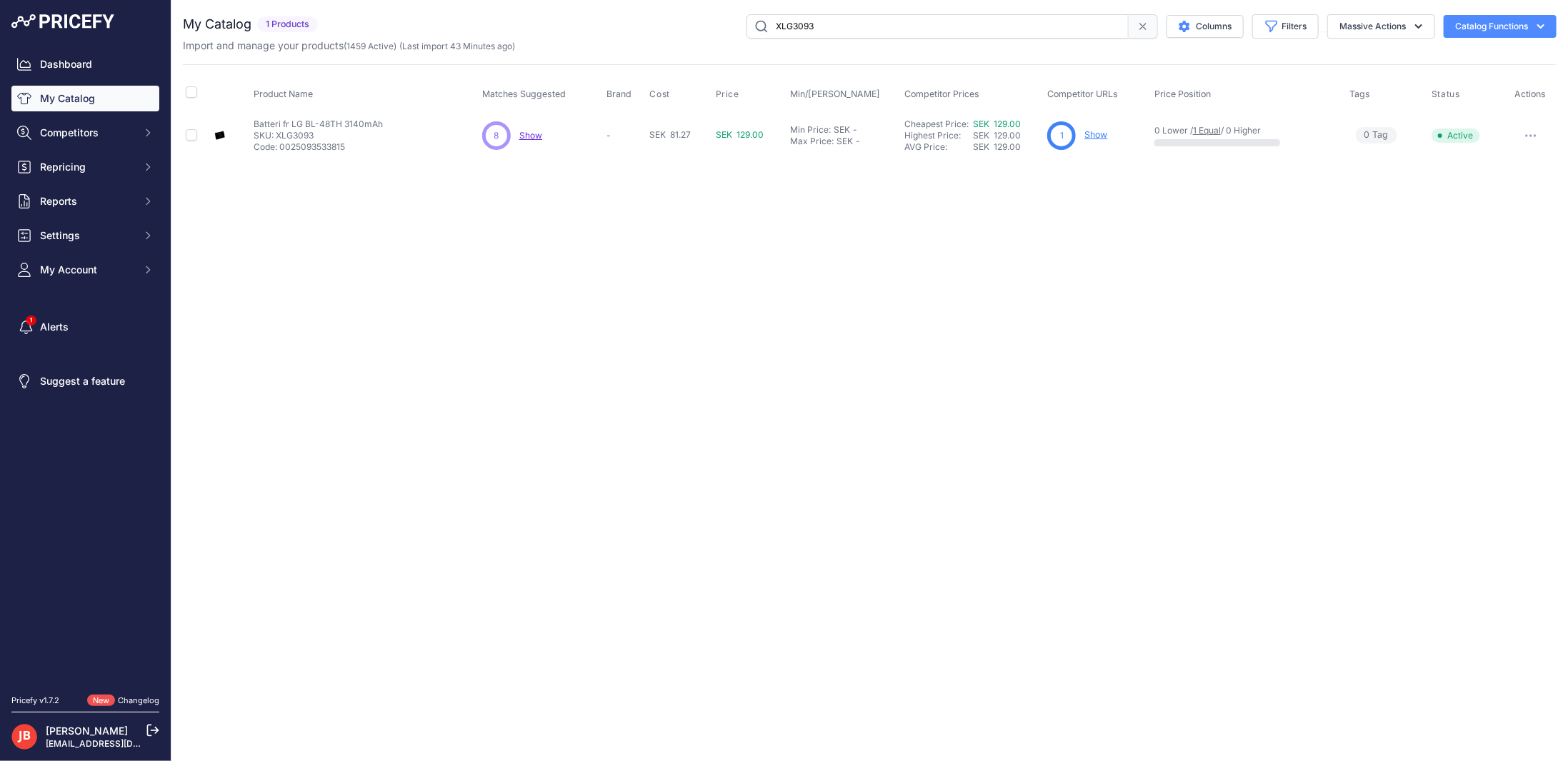
click at [1096, 132] on link "Show" at bounding box center [1095, 135] width 23 height 10
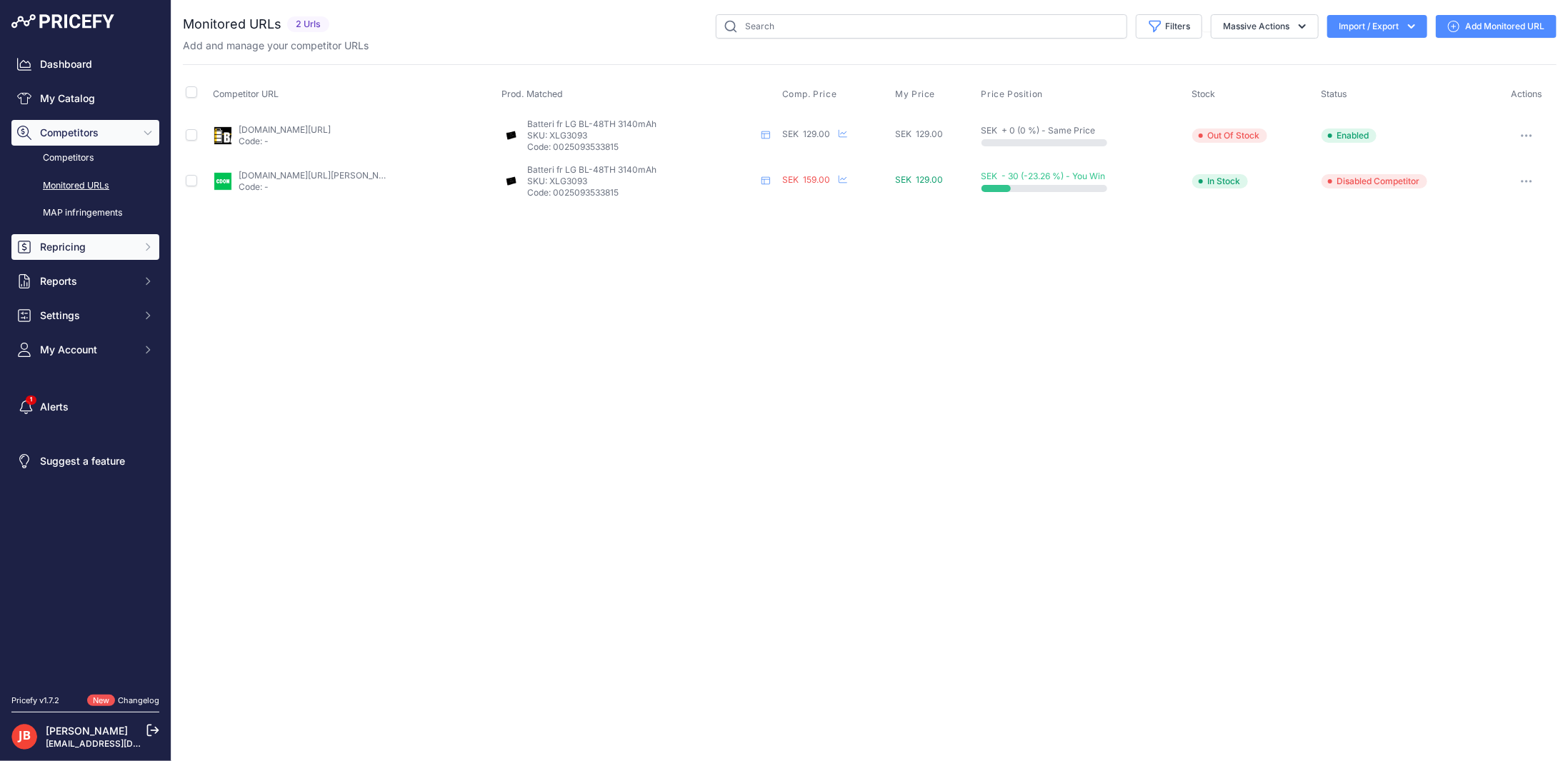
click at [56, 253] on span "Repricing" at bounding box center [86, 246] width 94 height 14
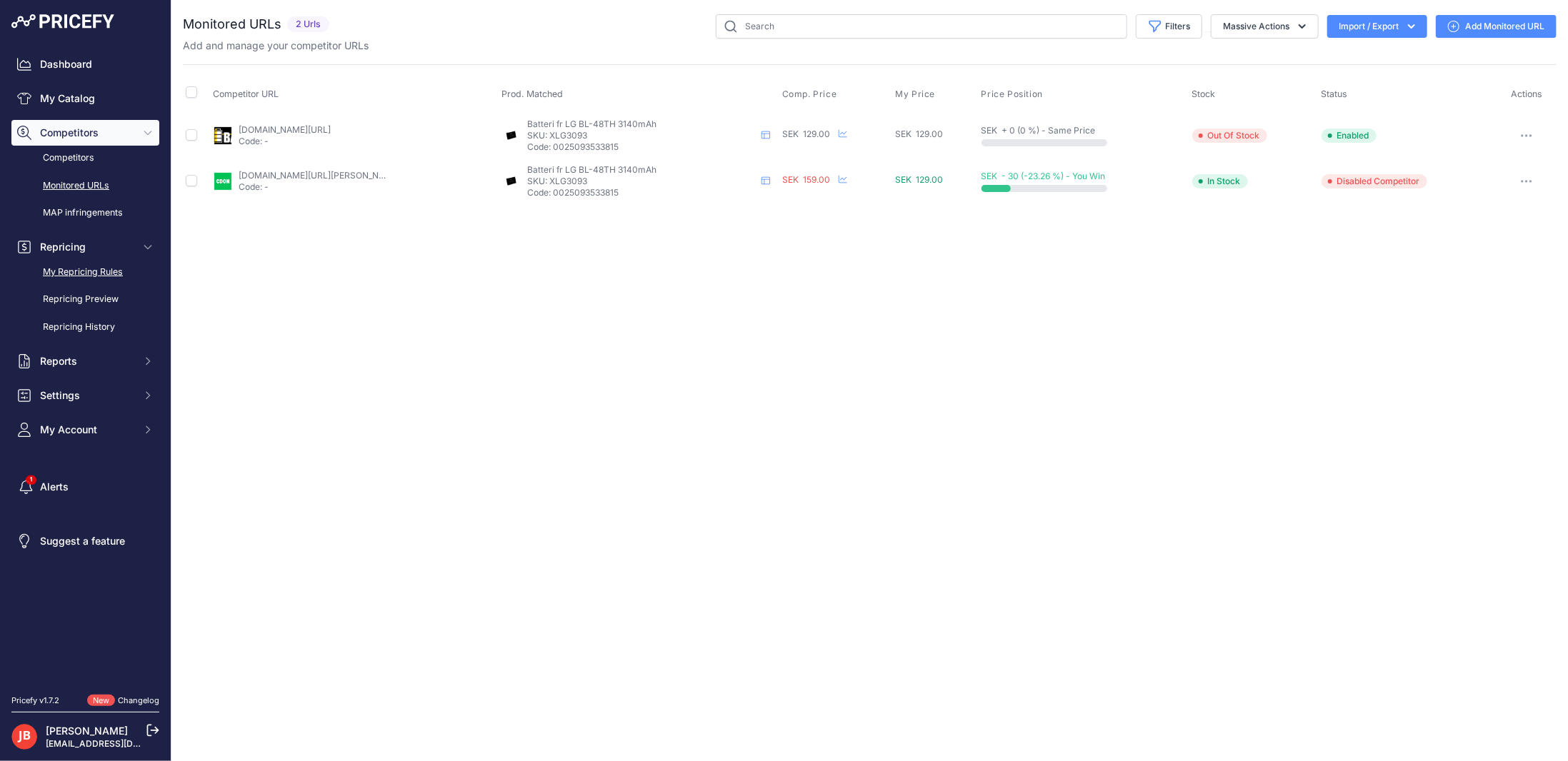
click at [76, 266] on link "My Repricing Rules" at bounding box center [85, 272] width 148 height 25
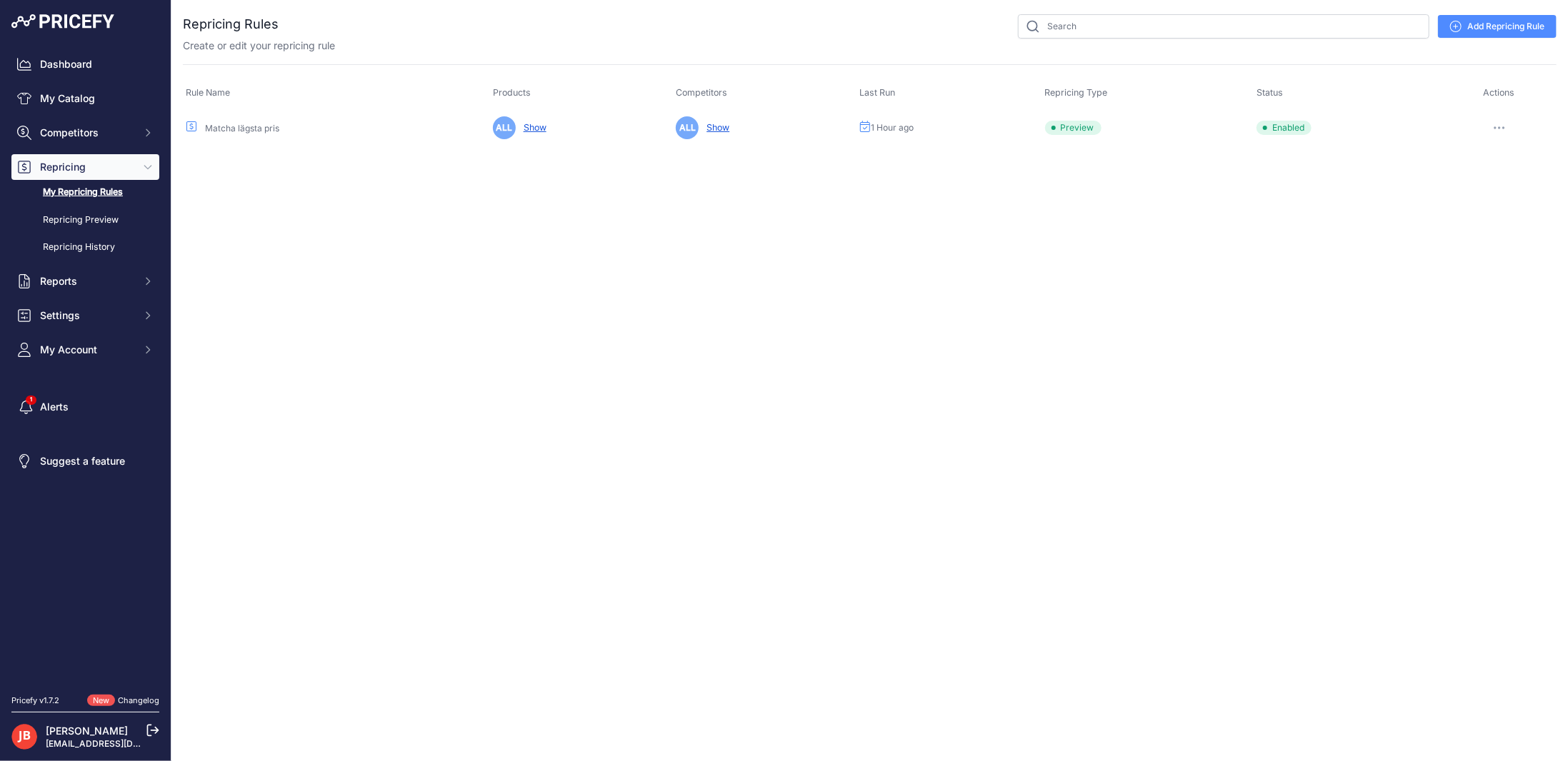
click at [1504, 127] on icon "button" at bounding box center [1498, 128] width 11 height 3
click at [1506, 184] on button "Run Preview" at bounding box center [1507, 181] width 91 height 23
click at [1495, 127] on icon "button" at bounding box center [1497, 128] width 11 height 3
click at [1490, 158] on link "Edit" at bounding box center [1507, 157] width 91 height 23
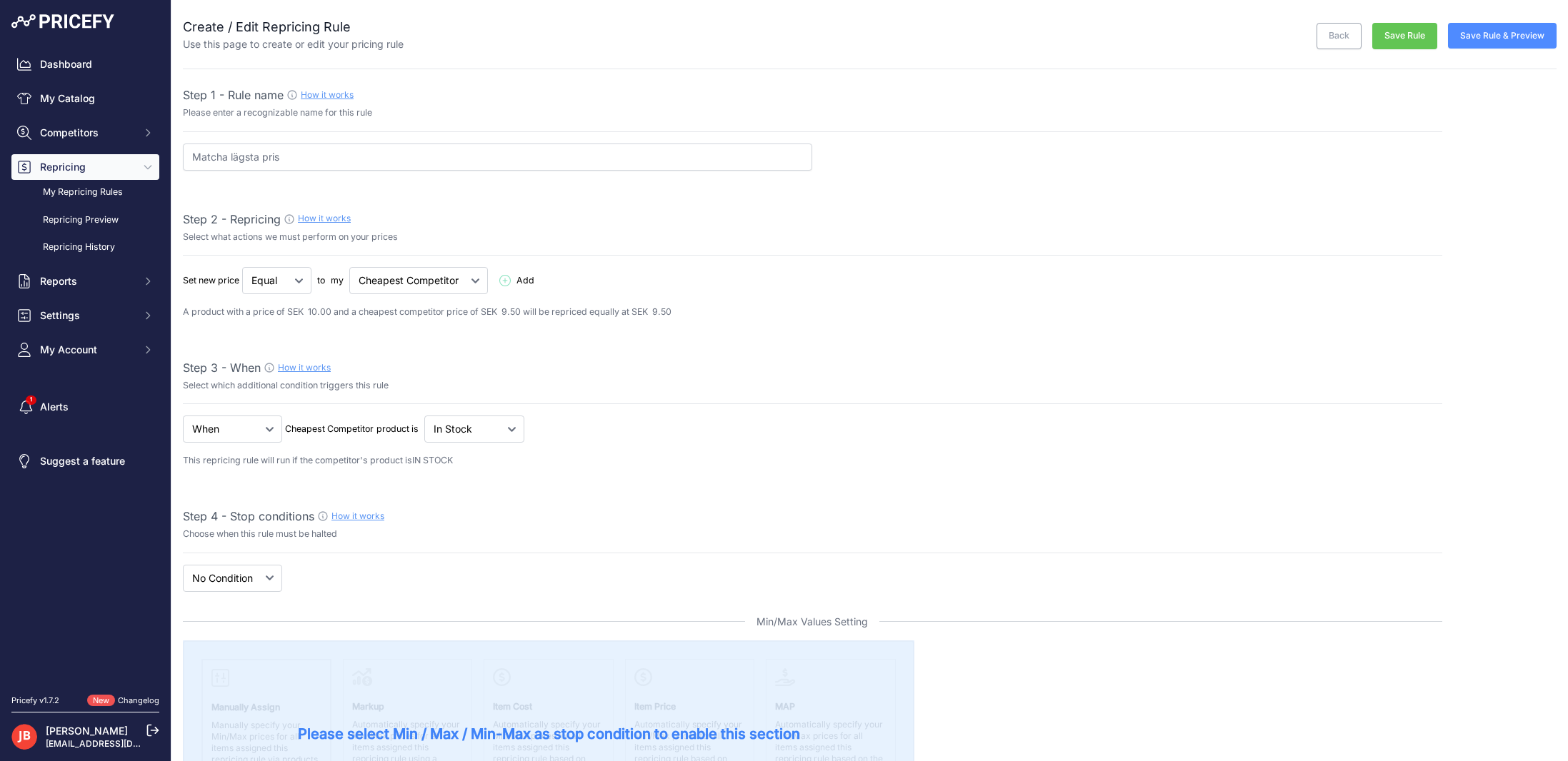
select select "7"
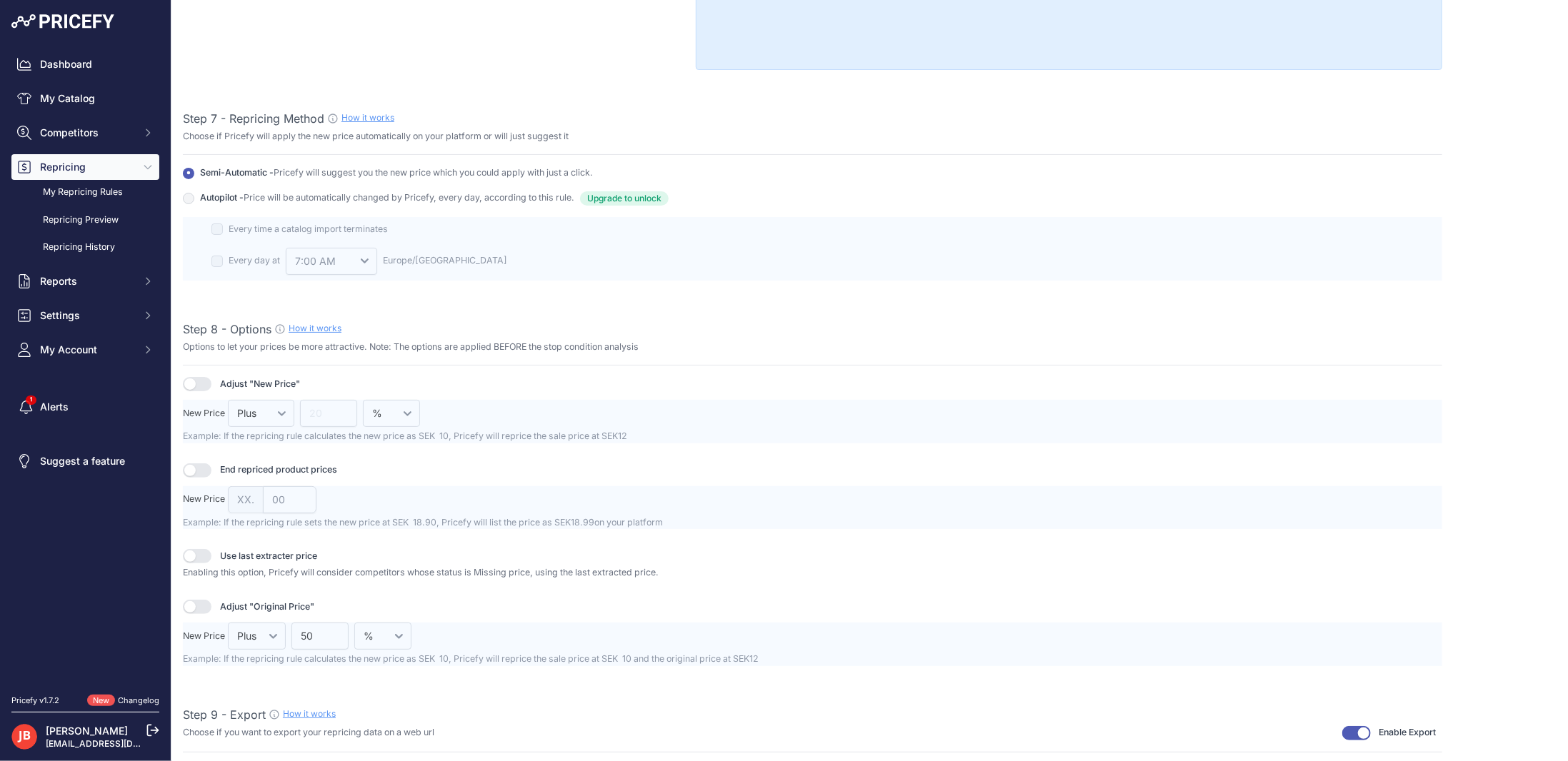
scroll to position [1649, 0]
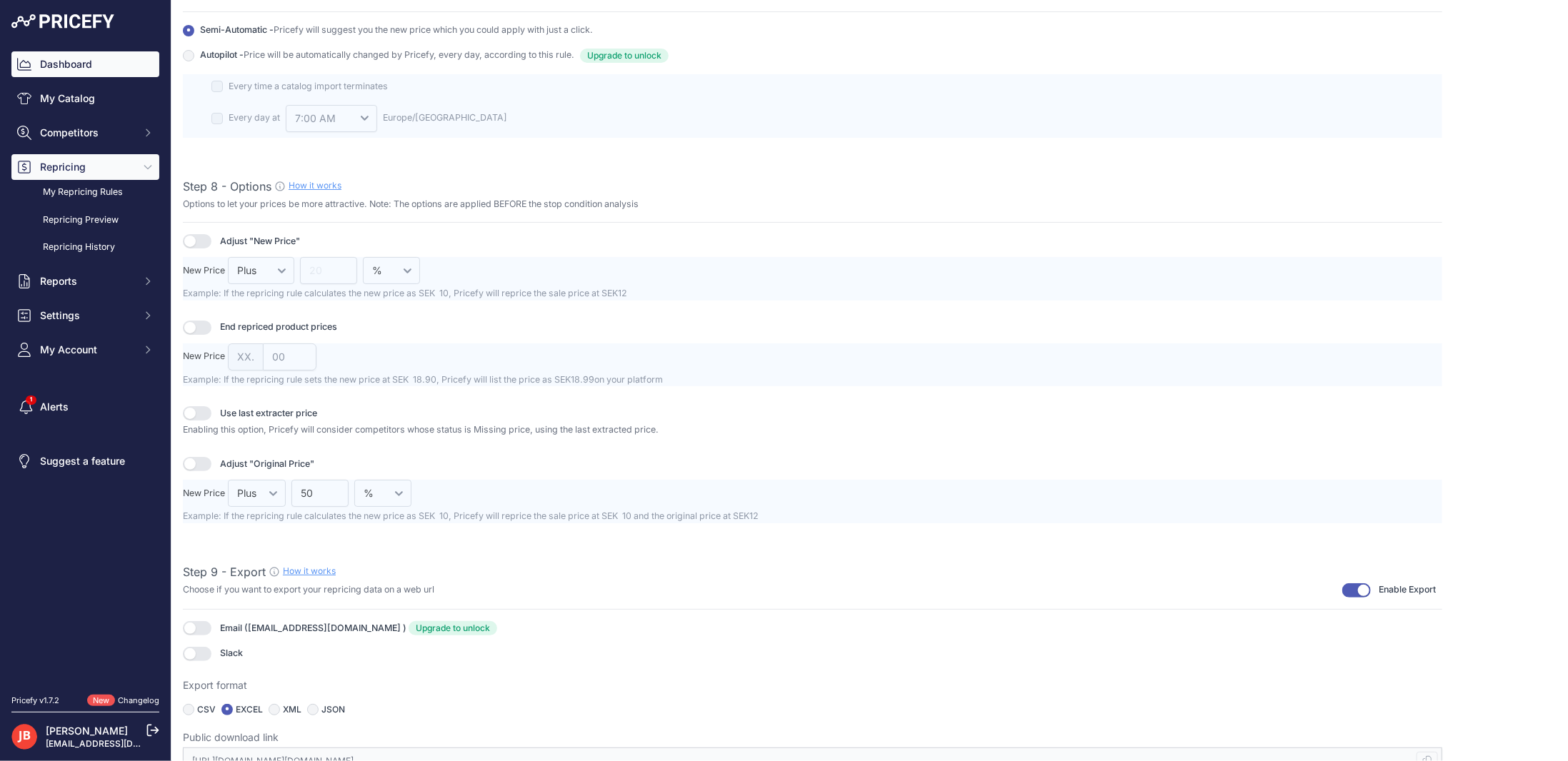
click at [98, 58] on link "Dashboard" at bounding box center [85, 64] width 148 height 25
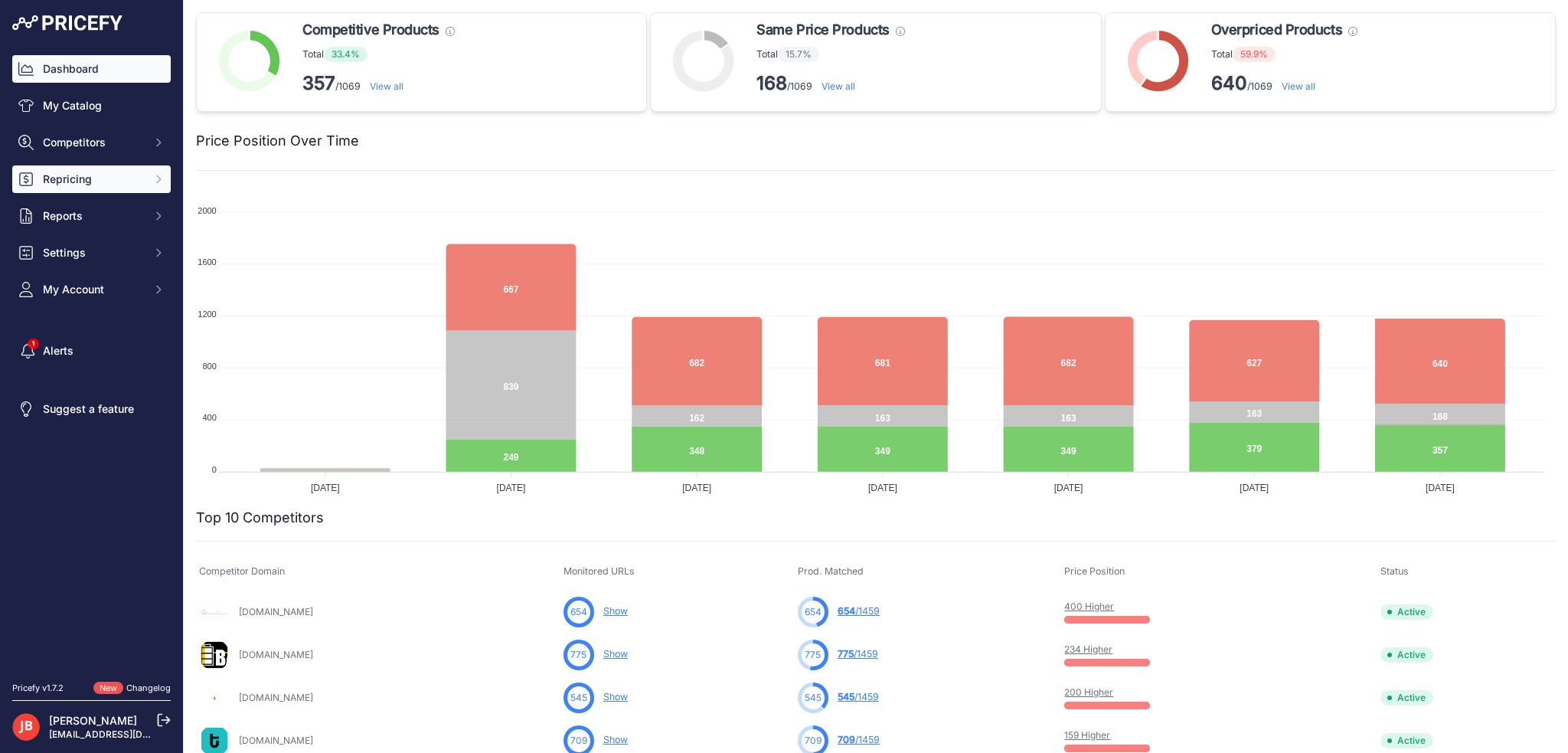
click at [67, 178] on span "Repricing" at bounding box center [92, 179] width 100 height 15
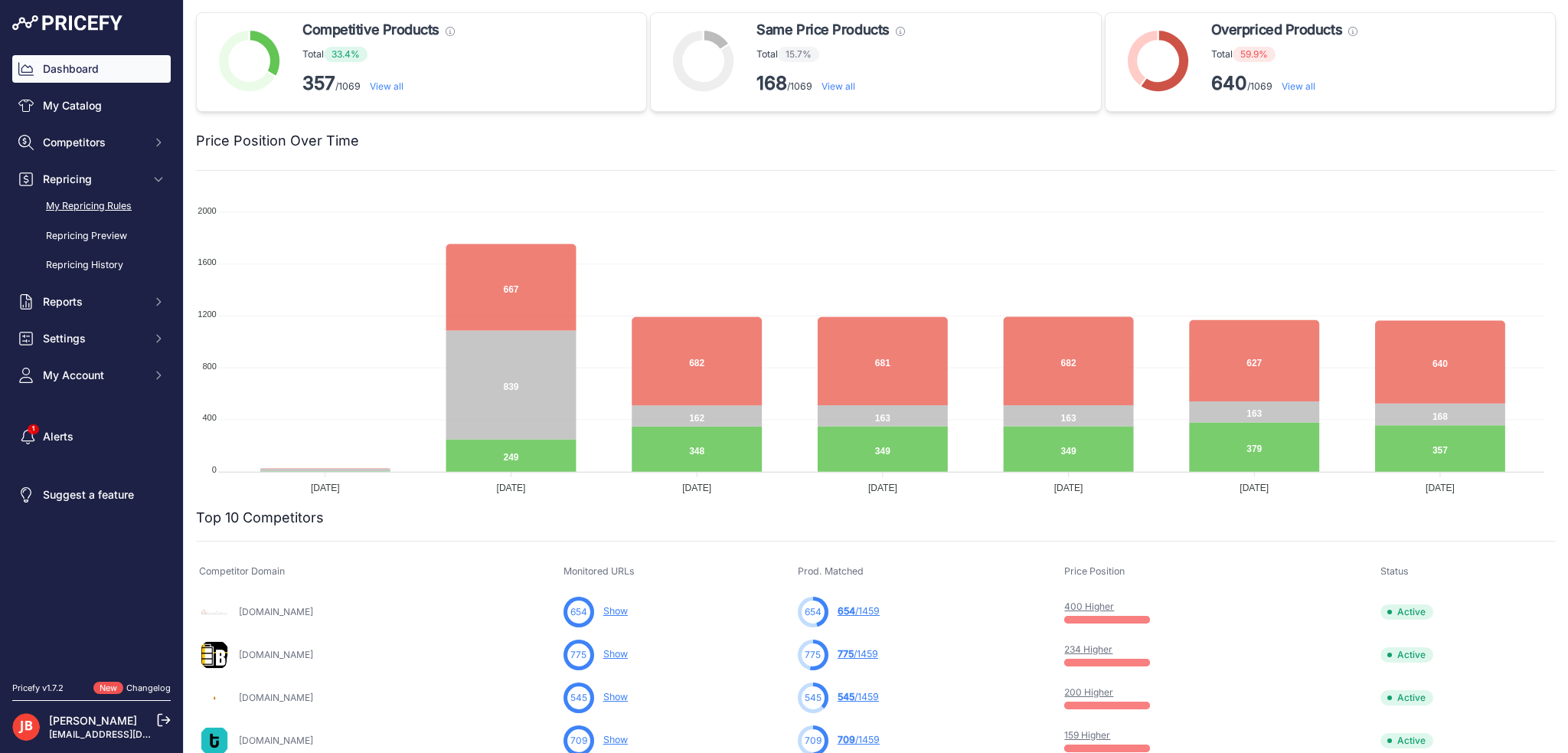
click at [76, 205] on link "My Repricing Rules" at bounding box center [91, 206] width 158 height 27
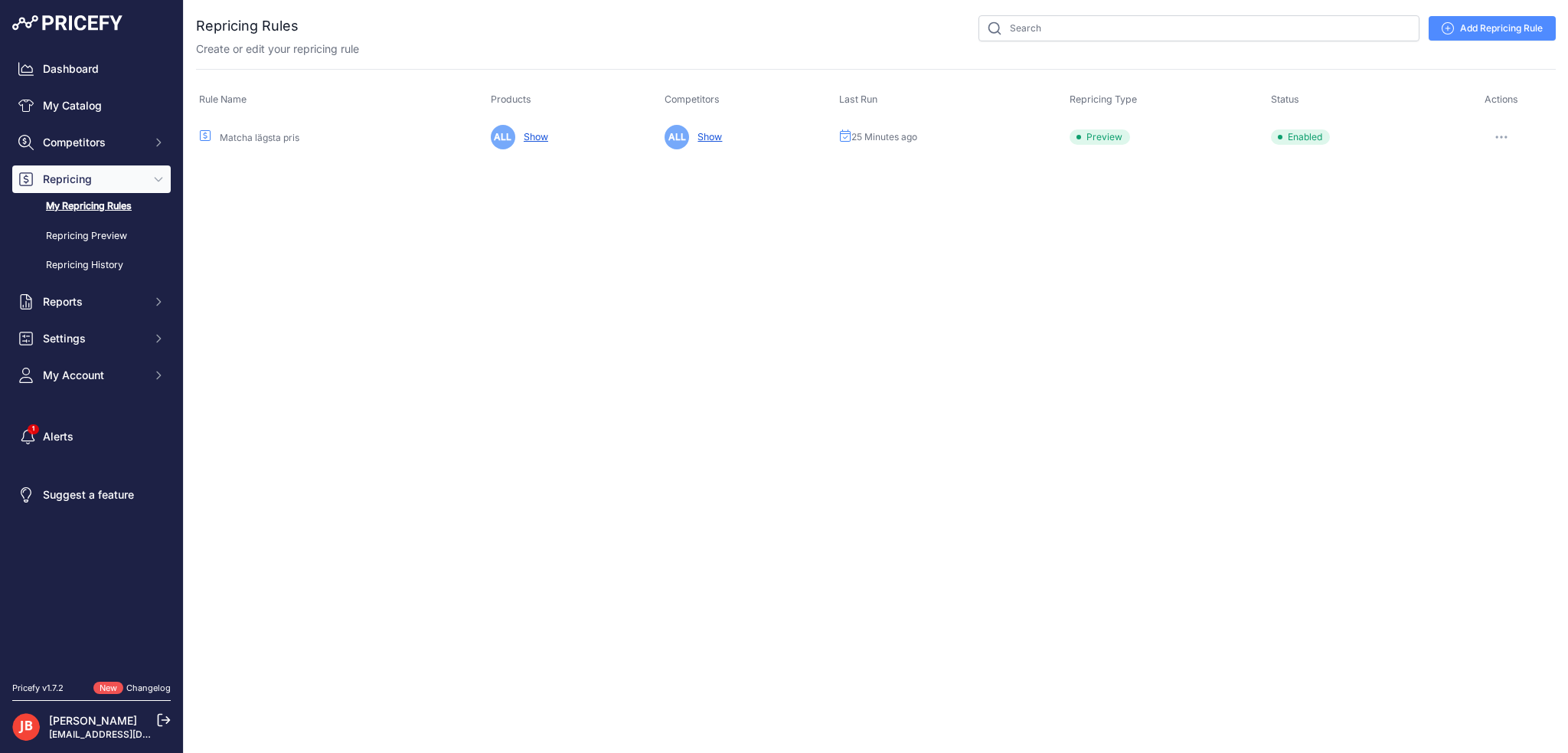
click at [1500, 136] on icon "button" at bounding box center [1501, 137] width 12 height 3
click at [1492, 161] on link "Edit" at bounding box center [1504, 169] width 98 height 25
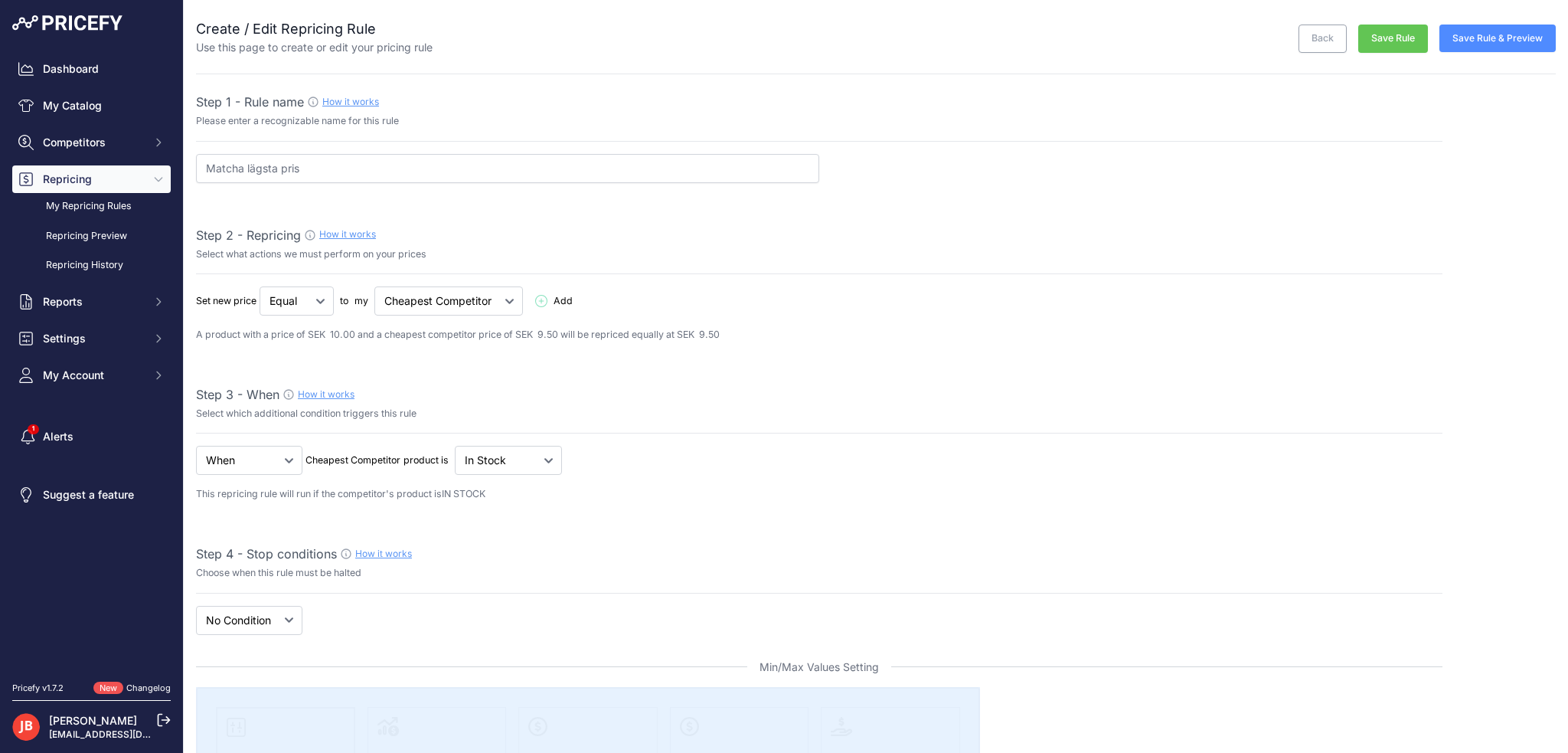
select select "7"
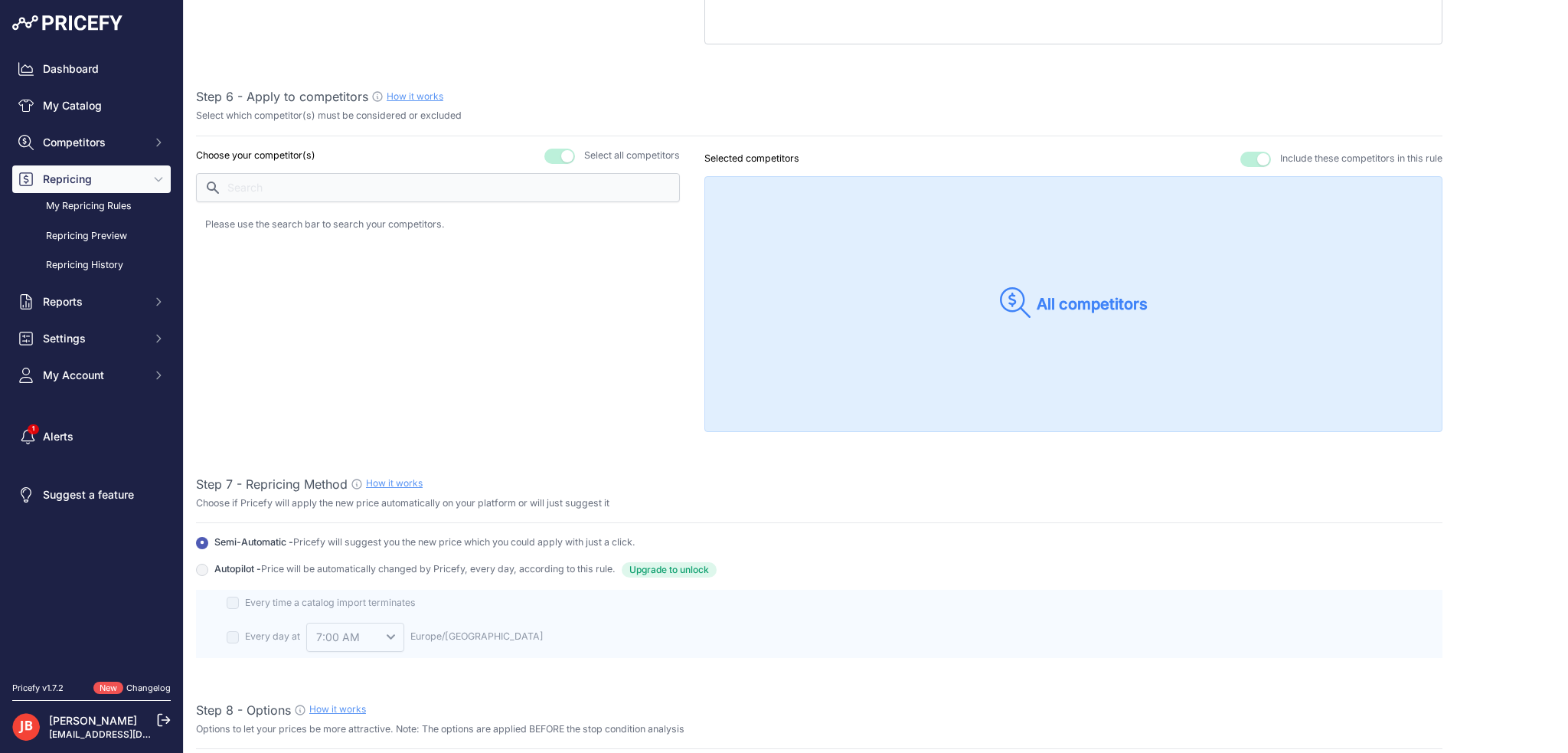
scroll to position [1840, 0]
